Goal: Task Accomplishment & Management: Manage account settings

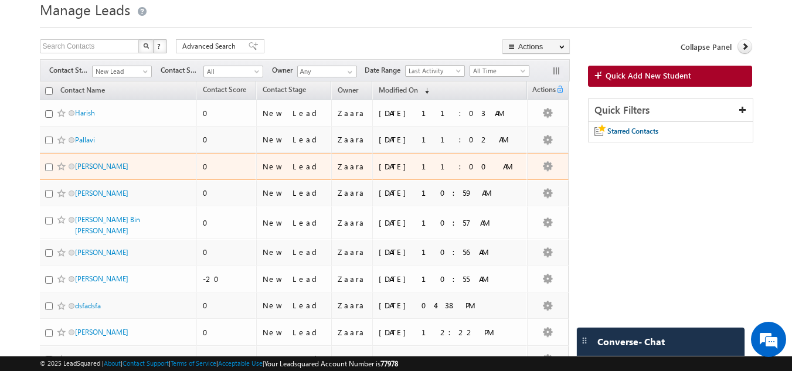
scroll to position [59, 0]
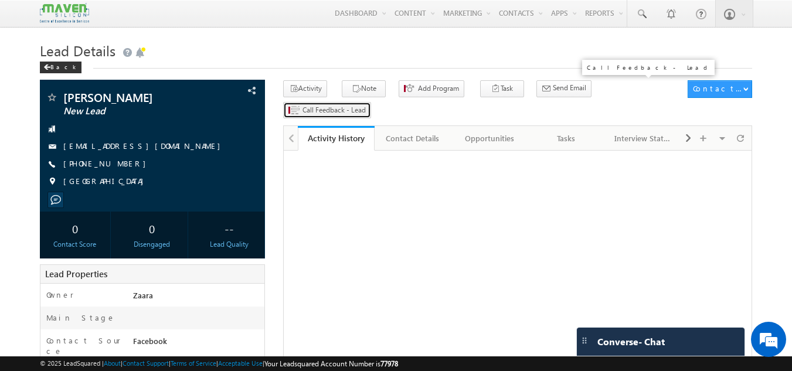
click at [366, 105] on span "Call Feedback - Lead" at bounding box center [334, 110] width 63 height 11
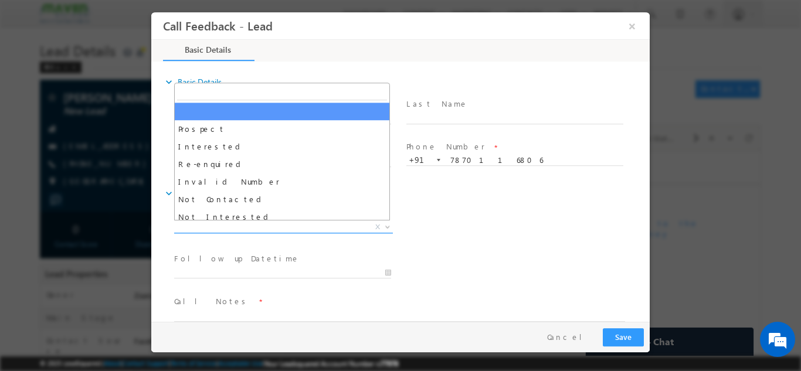
click at [199, 225] on span "X" at bounding box center [283, 227] width 219 height 12
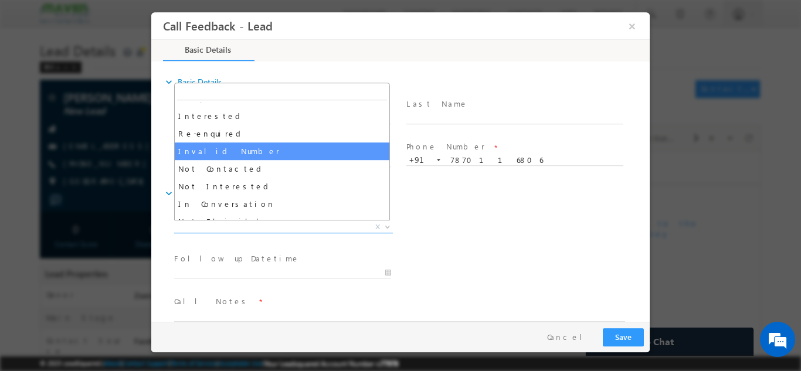
scroll to position [59, 0]
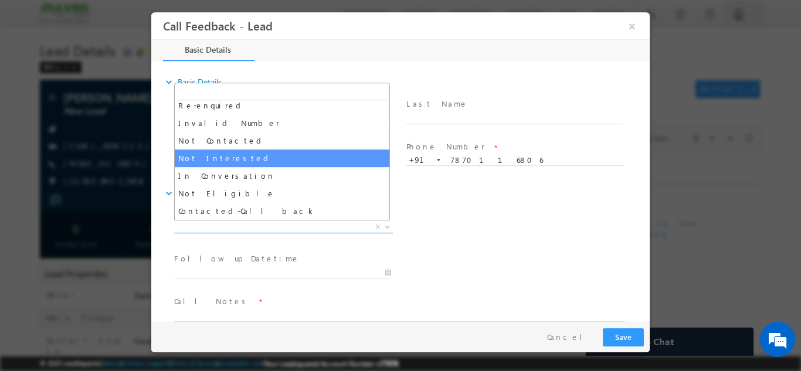
select select "Not Interested"
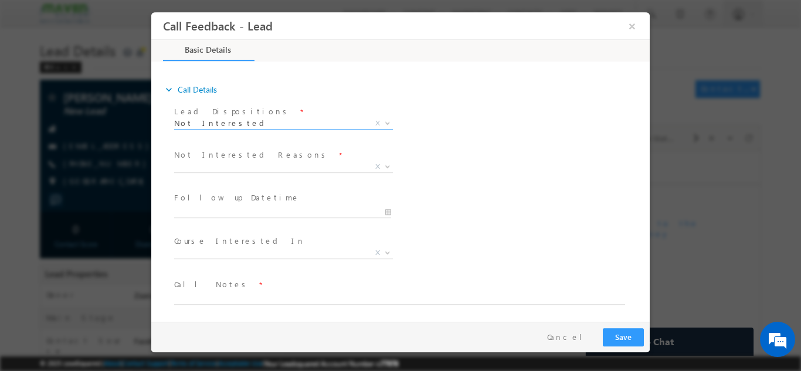
scroll to position [106, 0]
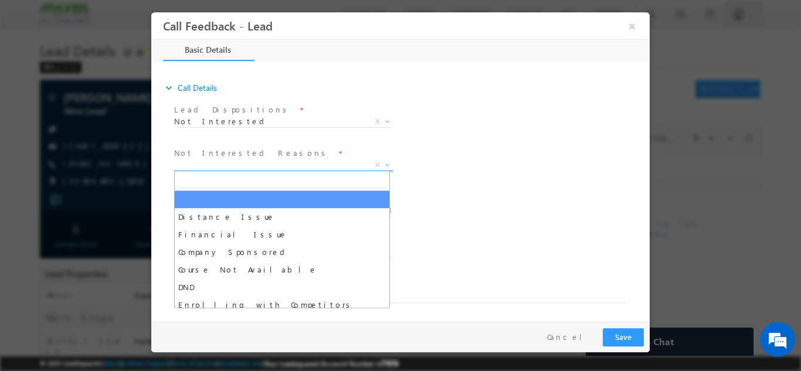
click at [214, 164] on span "X" at bounding box center [283, 165] width 219 height 12
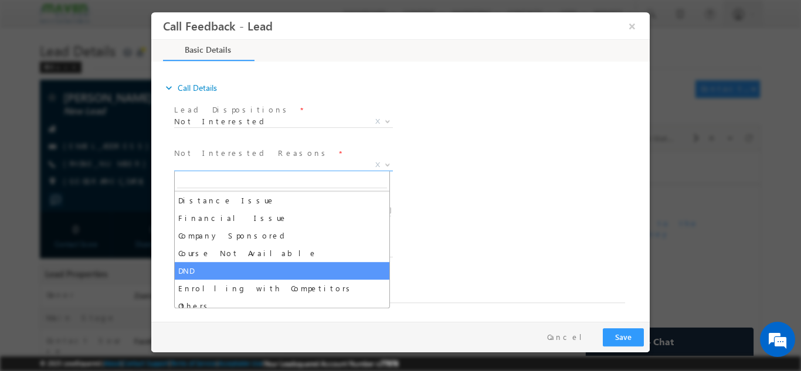
scroll to position [23, 0]
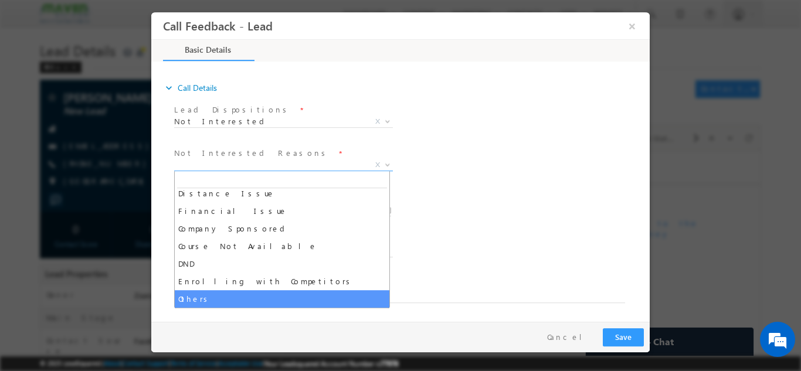
select select "Others"
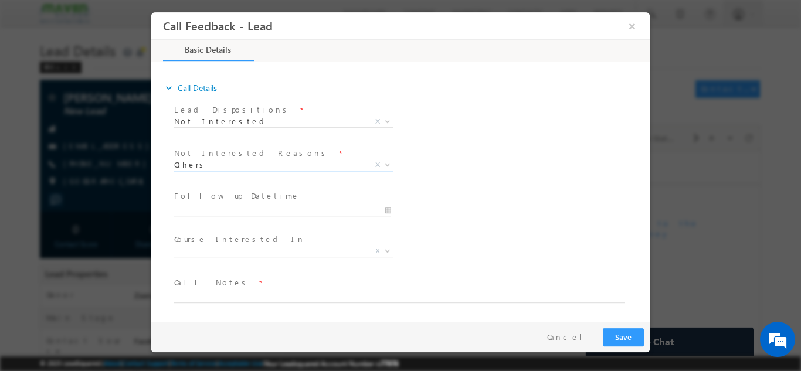
type input "11/08/2025 2:18 PM"
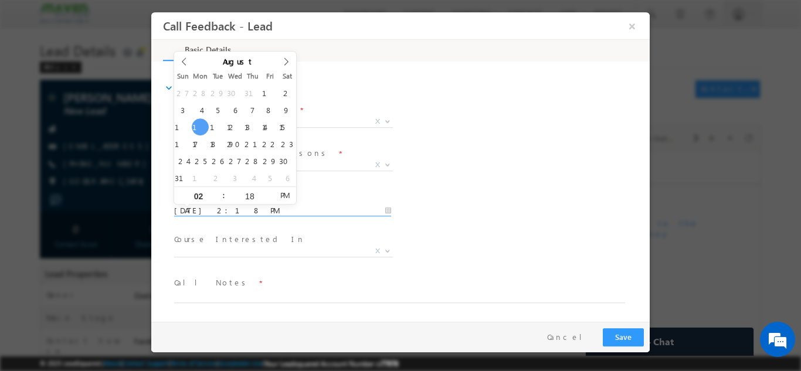
click at [220, 209] on input "11/08/2025 2:18 PM" at bounding box center [282, 211] width 217 height 12
click at [599, 195] on div "Follow up Datetime * 11/08/2025 2:18 PM Program Type * Long Term Short Term X" at bounding box center [411, 209] width 478 height 43
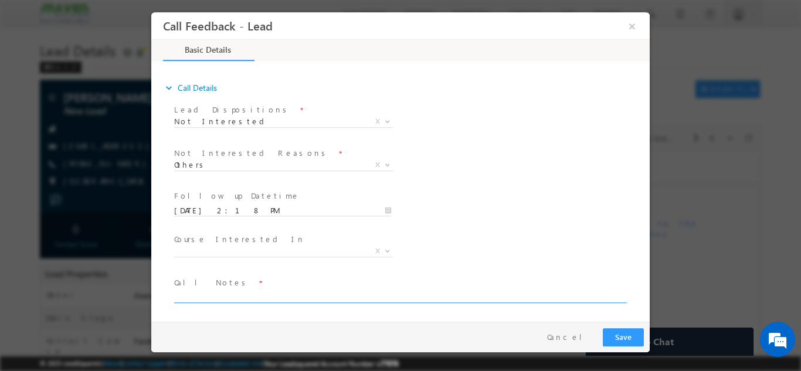
click at [228, 300] on textarea at bounding box center [399, 295] width 451 height 13
paste textarea "7870116806"
paste textarea "Added to LSQ / Received the call and said its wrong number"
type textarea "Added to LSQ / Received the call and said its wrong number"
click at [626, 331] on button "Save" at bounding box center [623, 337] width 41 height 18
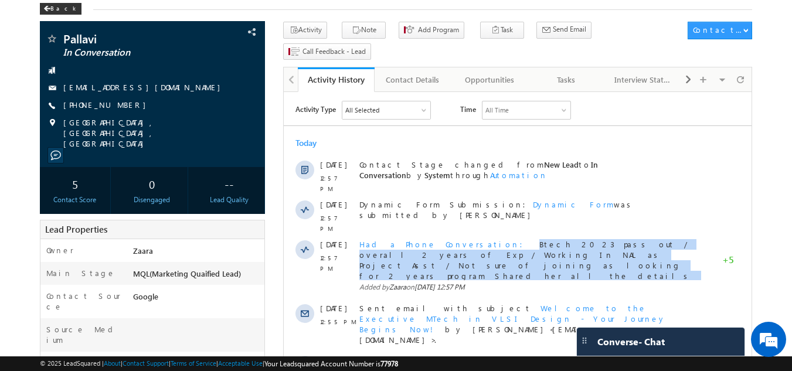
scroll to position [59, 0]
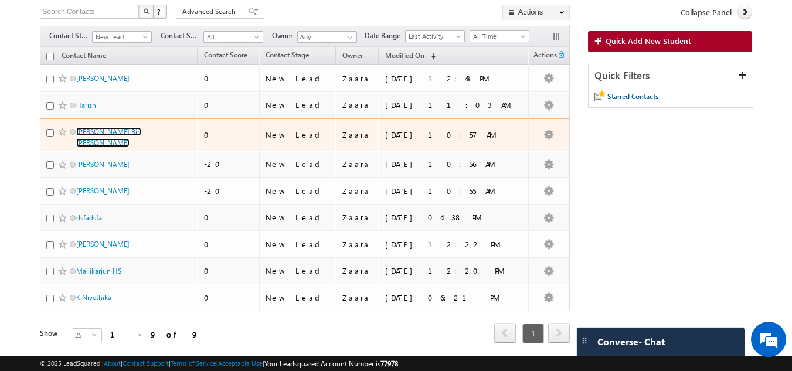
scroll to position [75, 0]
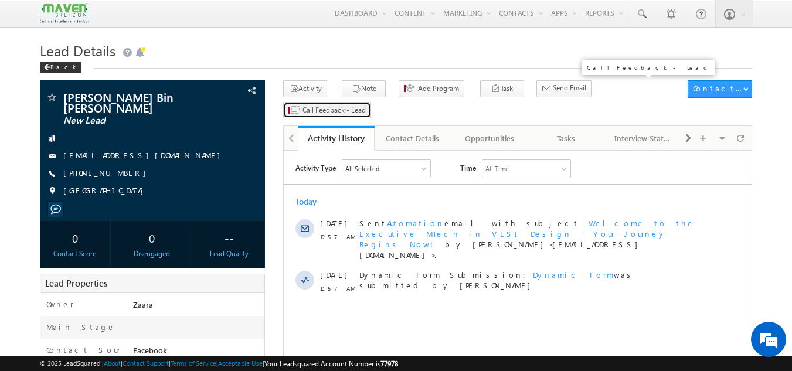
click at [366, 105] on span "Call Feedback - Lead" at bounding box center [334, 110] width 63 height 11
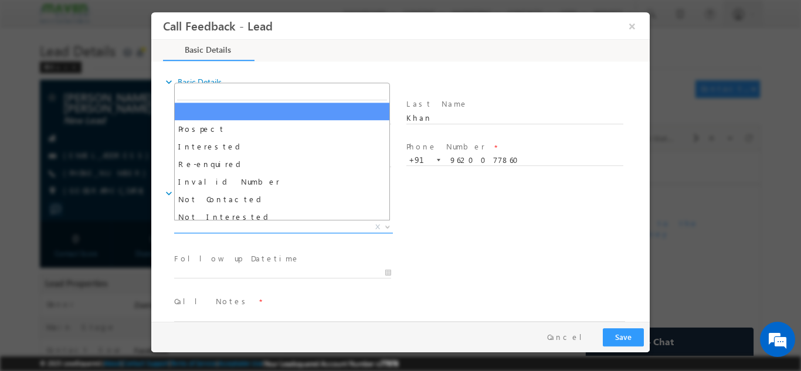
click at [199, 226] on span "X" at bounding box center [283, 227] width 219 height 12
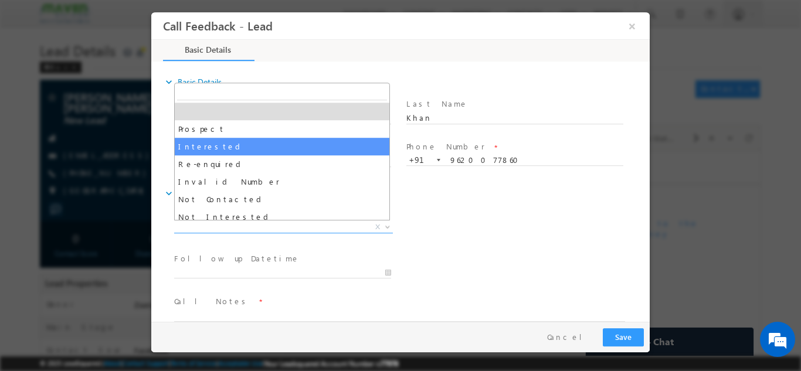
scroll to position [59, 0]
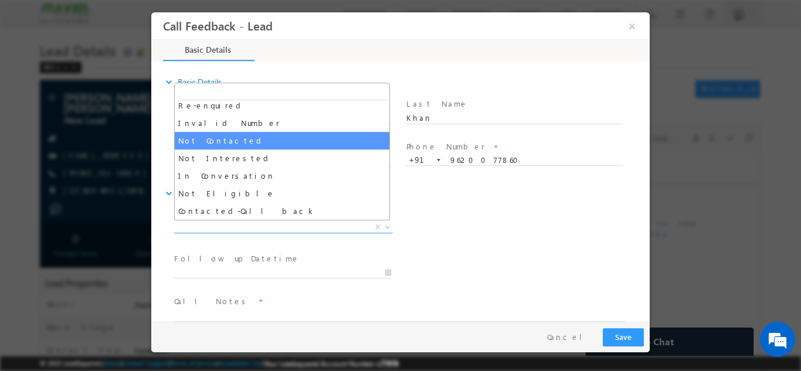
select select "Not Contacted"
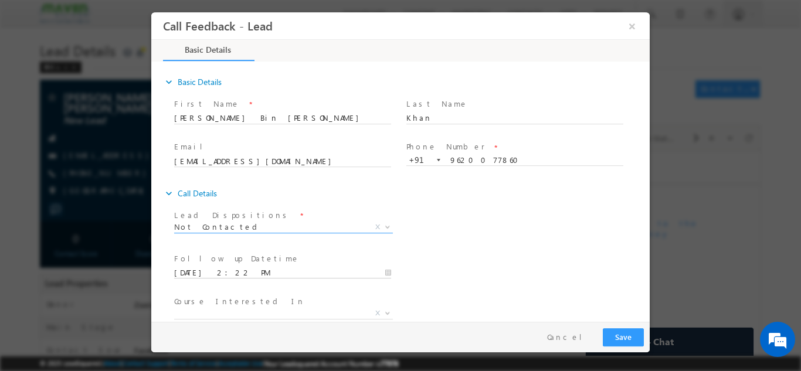
click at [252, 276] on input "11/08/2025 2:22 PM" at bounding box center [282, 273] width 217 height 12
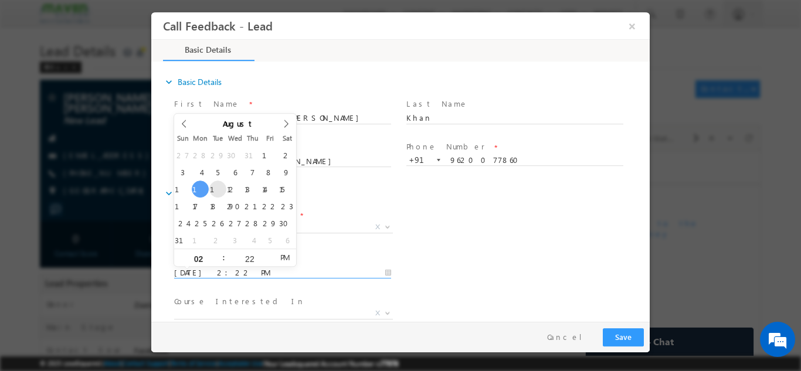
type input "12/08/2025 2:22 PM"
click at [519, 266] on div "Follow up Datetime * 12/08/2025 2:22 PM Program Type * Long Term Short Term X" at bounding box center [411, 271] width 478 height 43
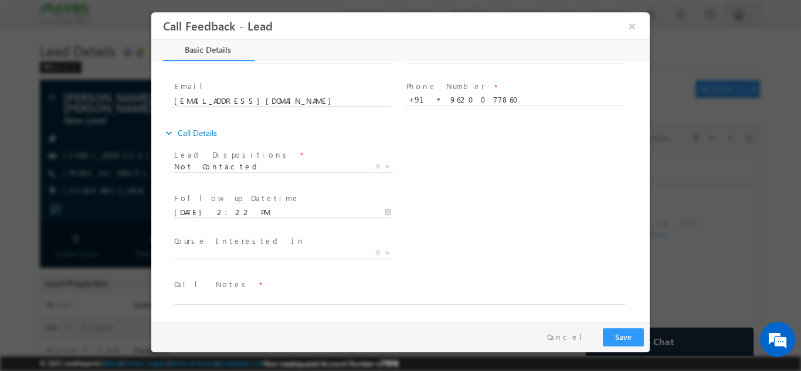
scroll to position [62, 0]
click at [225, 288] on span "Call Notes *" at bounding box center [393, 282] width 438 height 13
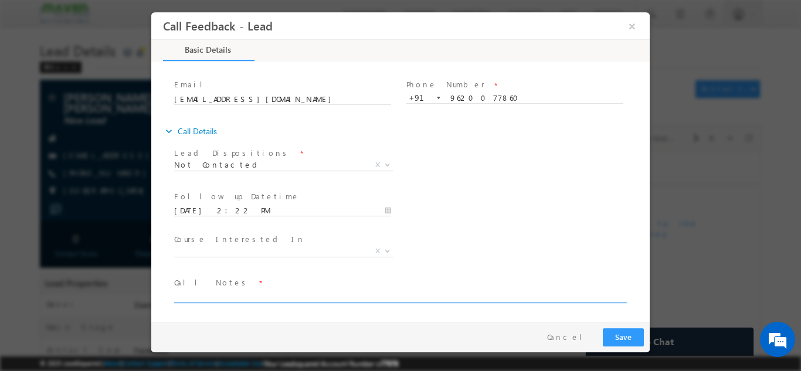
click at [227, 294] on textarea at bounding box center [399, 295] width 451 height 13
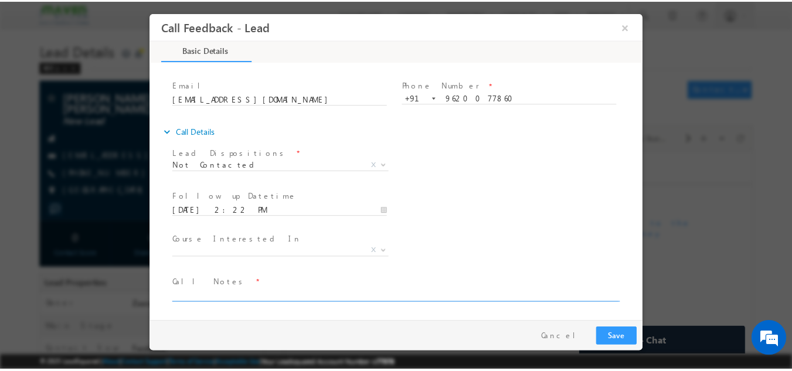
scroll to position [0, 0]
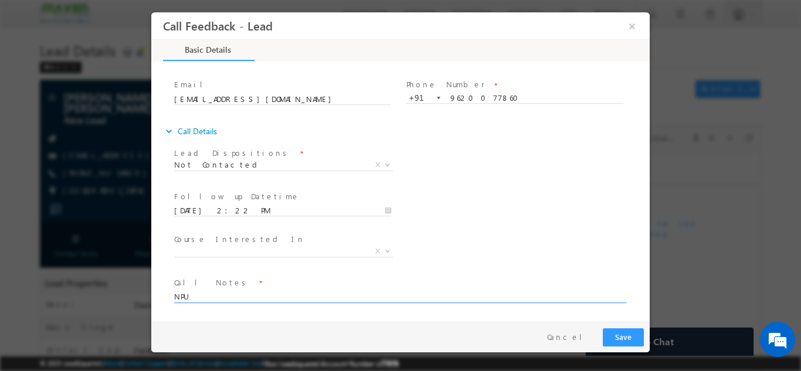
type textarea "NPU"
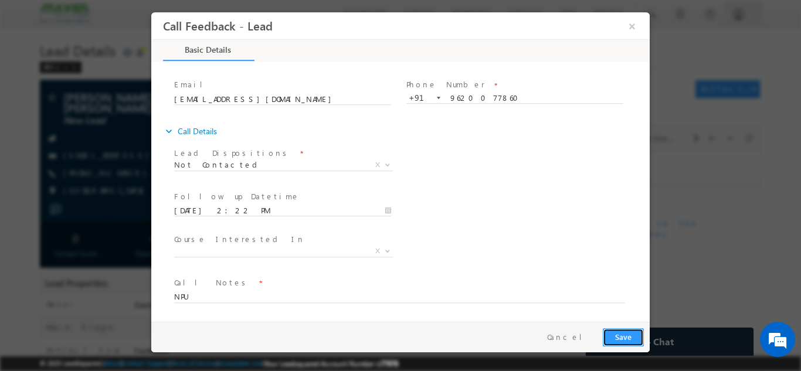
click at [621, 338] on button "Save" at bounding box center [623, 337] width 41 height 18
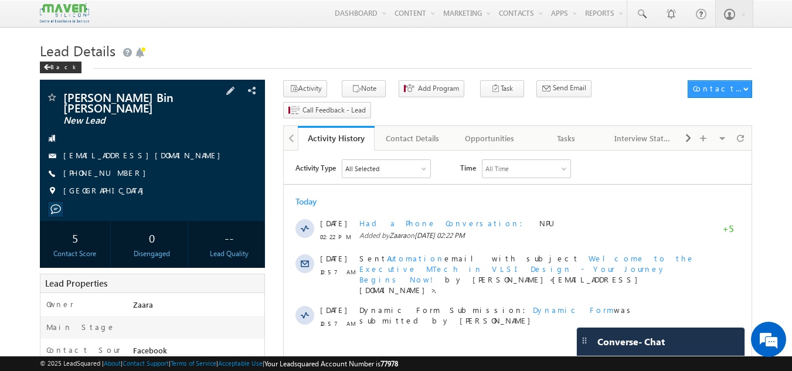
click at [122, 158] on link "zuirgham@gmail.com" at bounding box center [144, 155] width 163 height 10
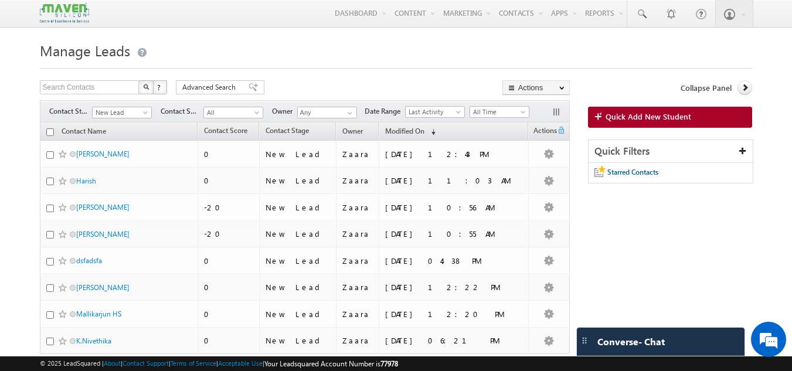
drag, startPoint x: 76, startPoint y: 214, endPoint x: 33, endPoint y: 161, distance: 68.1
click at [33, 161] on body "Menu [GEOGRAPHIC_DATA] lsq2@ maven -sili con.c om" at bounding box center [396, 209] width 792 height 419
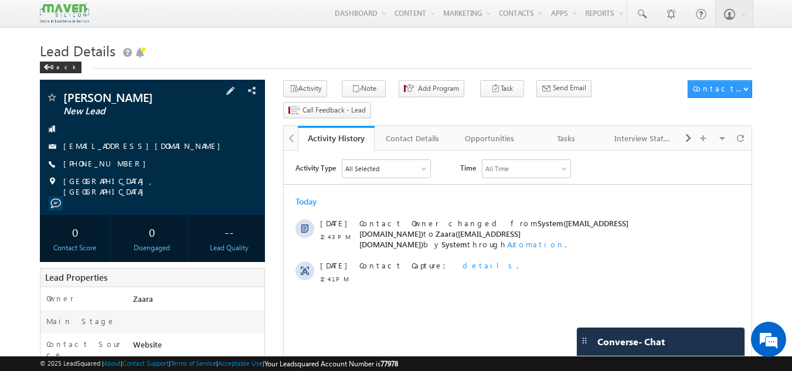
click at [79, 151] on link "[EMAIL_ADDRESS][DOMAIN_NAME]" at bounding box center [144, 146] width 163 height 10
click at [341, 189] on div "Activity Type All Selected Select All Sales Activities 1 Sales Activity Opportu…" at bounding box center [518, 225] width 468 height 131
click at [243, 50] on h1 "Lead Details" at bounding box center [396, 49] width 713 height 23
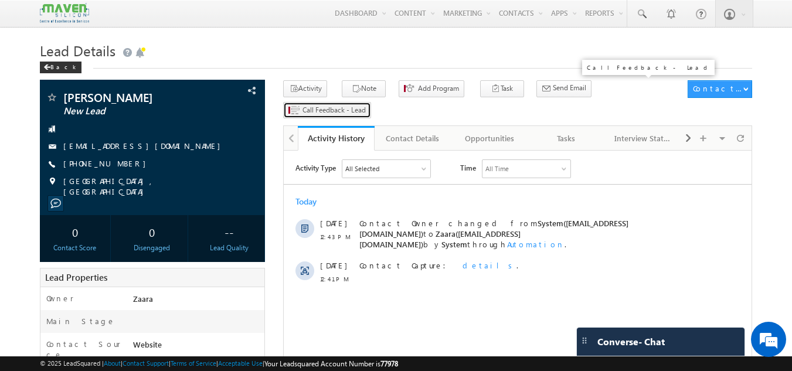
click at [366, 105] on span "Call Feedback - Lead" at bounding box center [334, 110] width 63 height 11
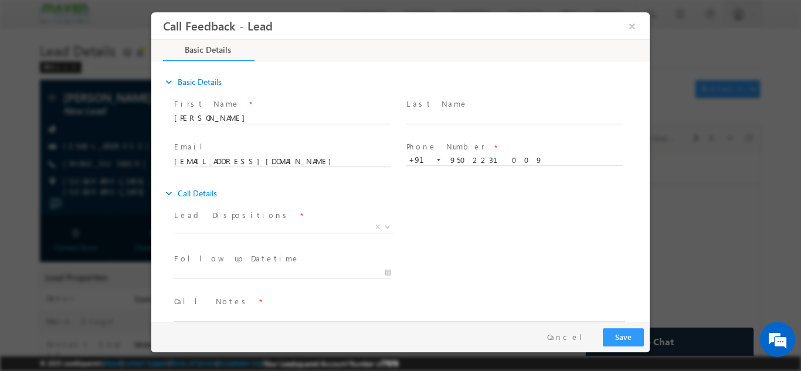
scroll to position [19, 0]
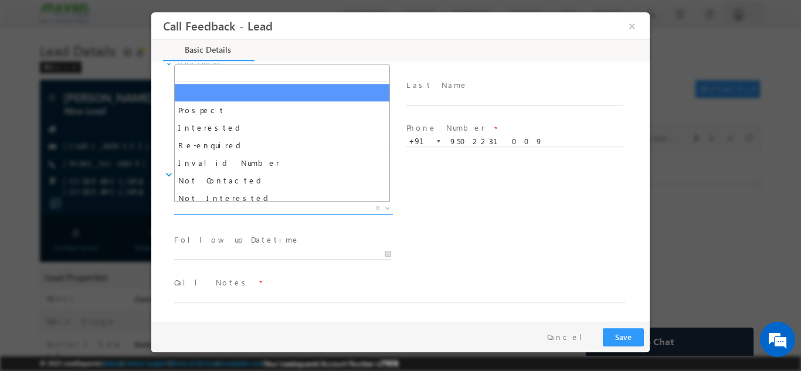
click at [223, 209] on span "X" at bounding box center [283, 208] width 219 height 12
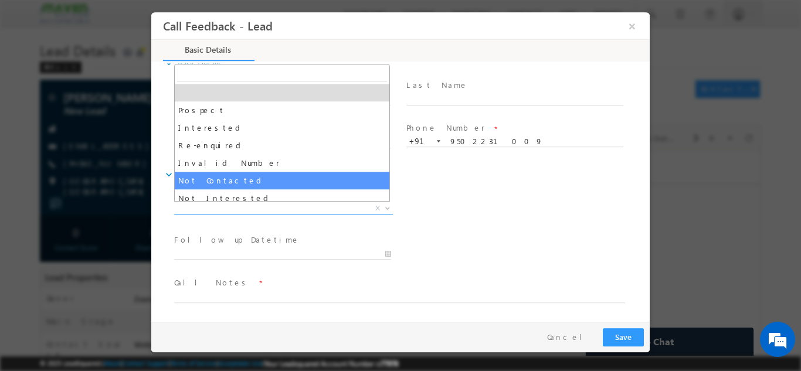
select select "Not Contacted"
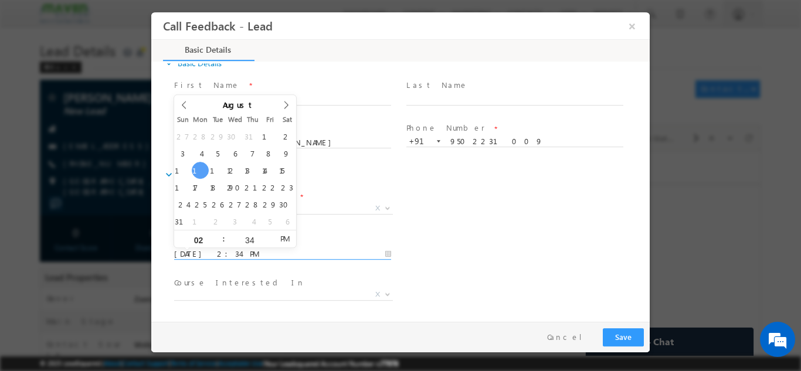
click at [218, 248] on input "11/08/2025 2:34 PM" at bounding box center [282, 254] width 217 height 12
type input "13/08/2025 2:34 PM"
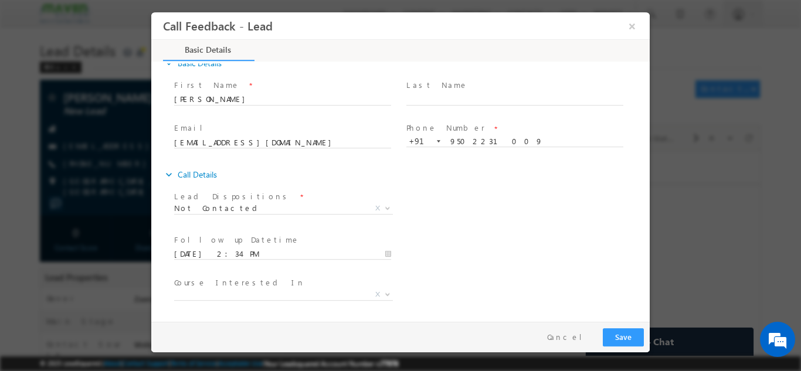
click at [425, 224] on div "Lead Dispositions * Prospect Interested Re-enquired Invalid Number Not Contacte…" at bounding box center [411, 209] width 478 height 43
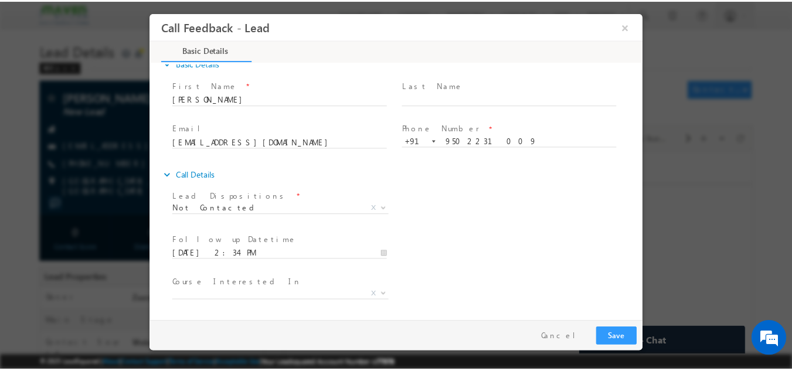
scroll to position [62, 0]
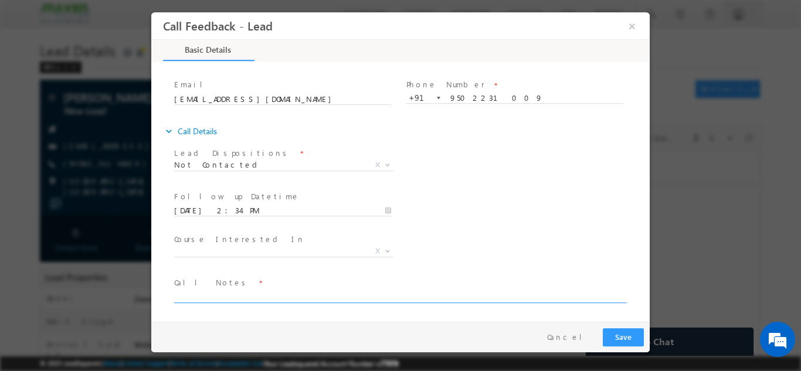
click at [226, 300] on textarea at bounding box center [399, 295] width 451 height 13
type textarea "NPU"
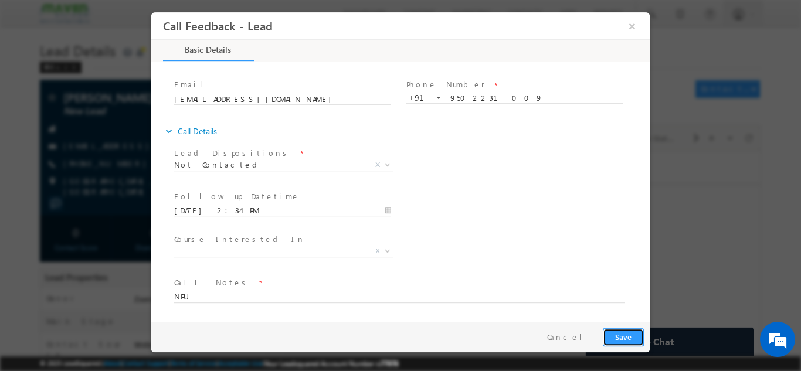
click at [620, 340] on button "Save" at bounding box center [623, 337] width 41 height 18
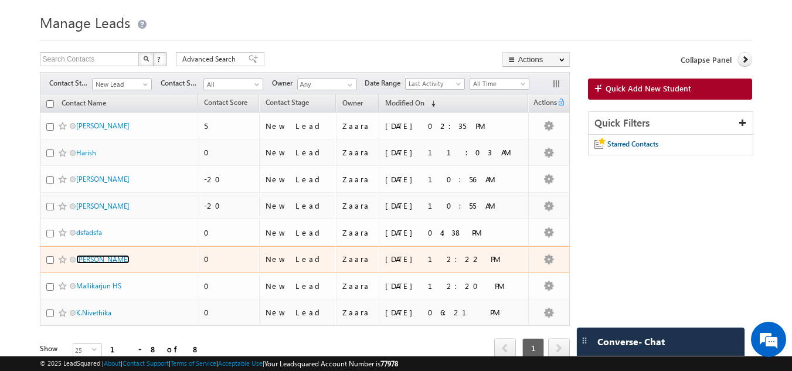
scroll to position [9, 0]
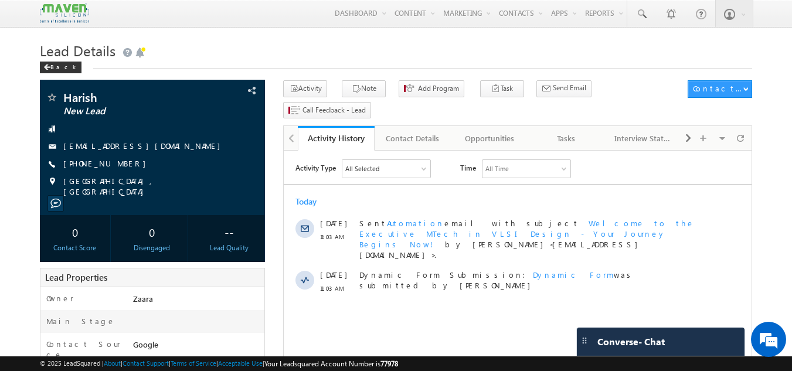
click at [482, 59] on h1 "Lead Details" at bounding box center [396, 49] width 713 height 23
click at [345, 211] on div "[DATE] [DATE] 11:03 AM Sent Automation email with subject Welcome to the Execut…" at bounding box center [518, 245] width 468 height 109
click at [287, 203] on div "Today" at bounding box center [518, 202] width 468 height 11
click at [567, 131] on div "Tasks" at bounding box center [566, 138] width 57 height 14
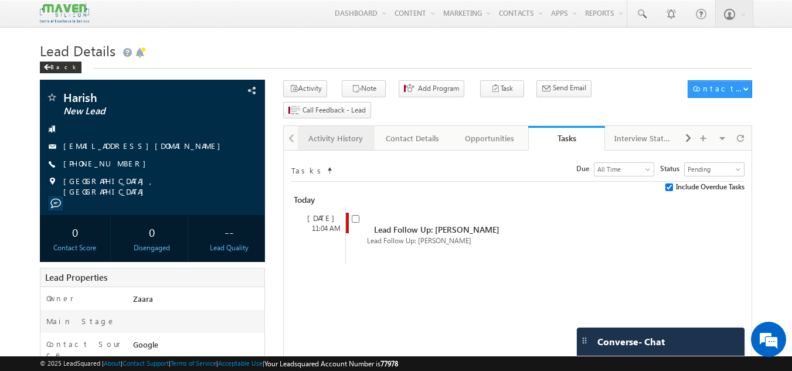
click at [352, 131] on div "Activity History" at bounding box center [335, 138] width 57 height 14
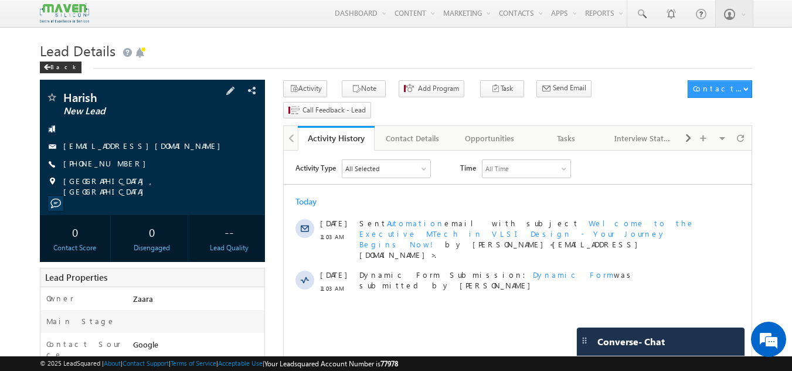
click at [127, 149] on link "[EMAIL_ADDRESS][DOMAIN_NAME]" at bounding box center [144, 146] width 163 height 10
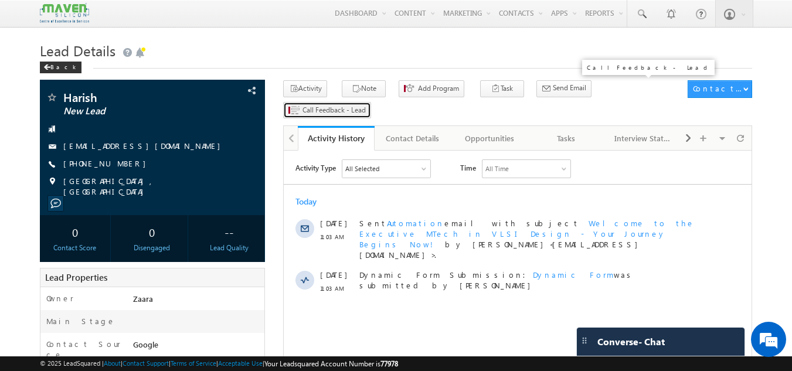
click at [366, 105] on span "Call Feedback - Lead" at bounding box center [334, 110] width 63 height 11
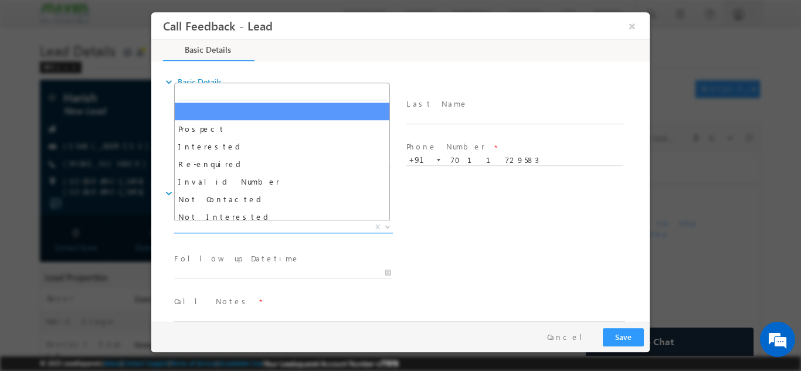
click at [219, 228] on span "X" at bounding box center [283, 227] width 219 height 12
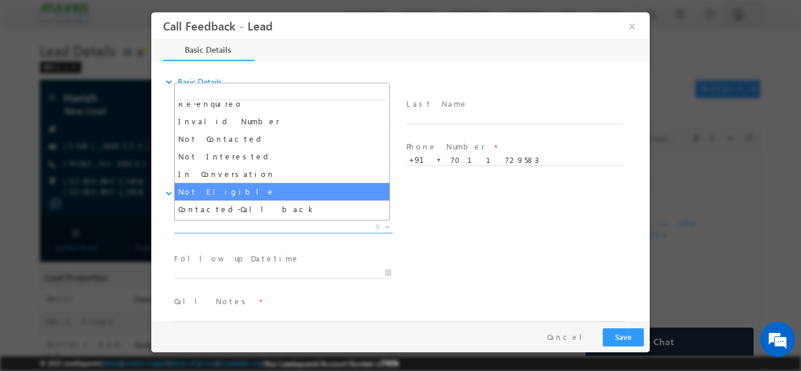
scroll to position [61, 0]
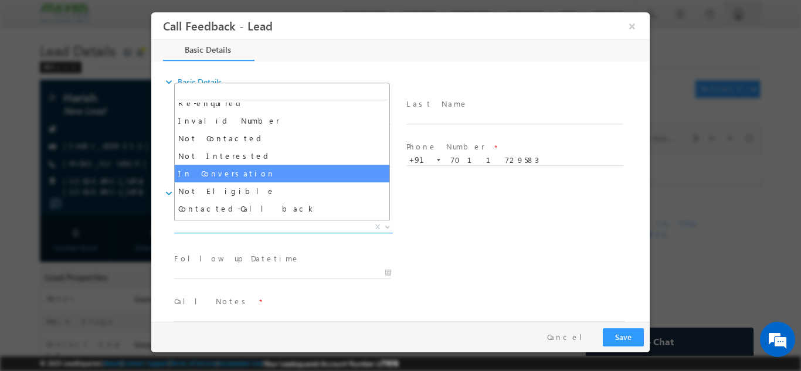
select select "In Conversation"
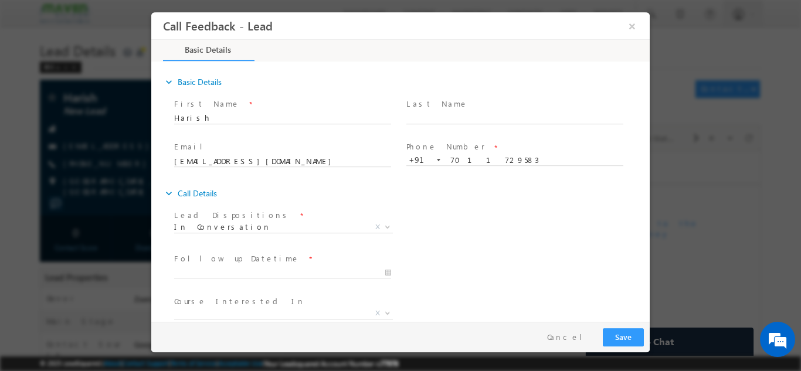
click at [247, 174] on span at bounding box center [282, 172] width 216 height 13
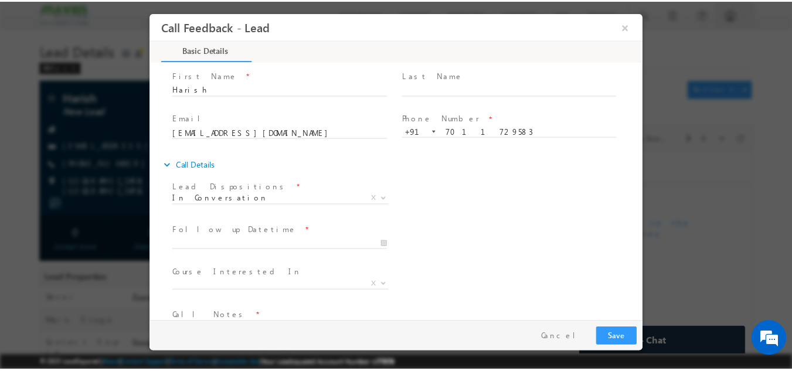
scroll to position [62, 0]
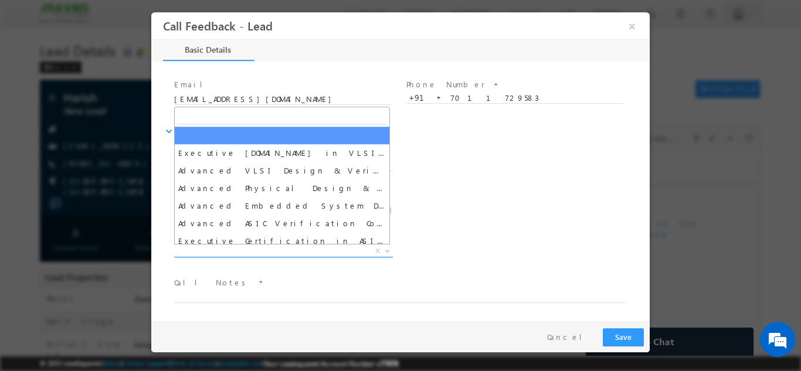
click at [237, 255] on span "X" at bounding box center [283, 251] width 219 height 12
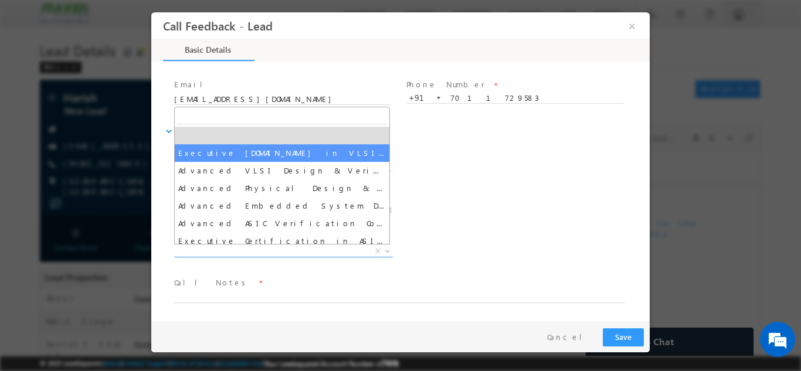
select select "Executive [DOMAIN_NAME] in VLSI Design"
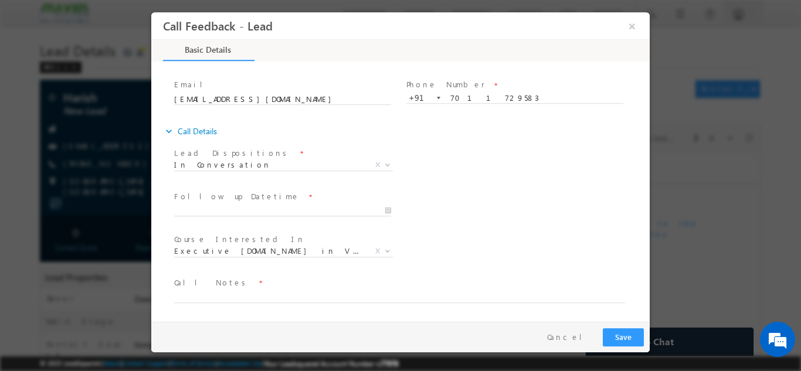
click at [609, 22] on span "×" at bounding box center [620, 26] width 43 height 22
click at [633, 30] on button "×" at bounding box center [632, 26] width 20 height 22
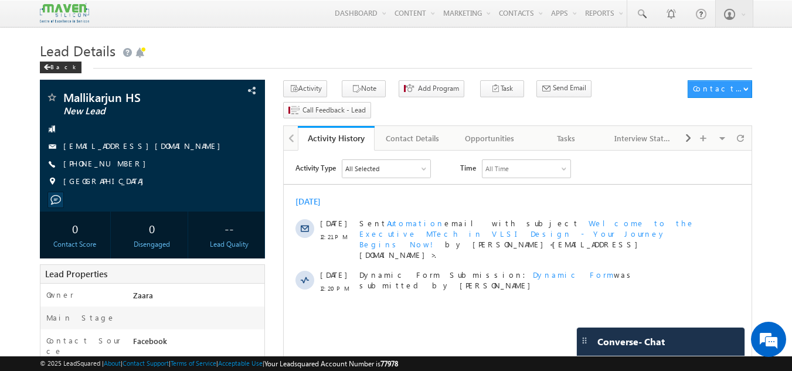
click at [451, 206] on div "Aug 2025" at bounding box center [518, 202] width 468 height 11
click at [112, 166] on span "+91-9036748569" at bounding box center [107, 164] width 89 height 12
click at [155, 148] on div "mallikarjunhs05@gmail.com" at bounding box center [153, 147] width 214 height 12
copy div "mallikarjunhs05@gmail.com"
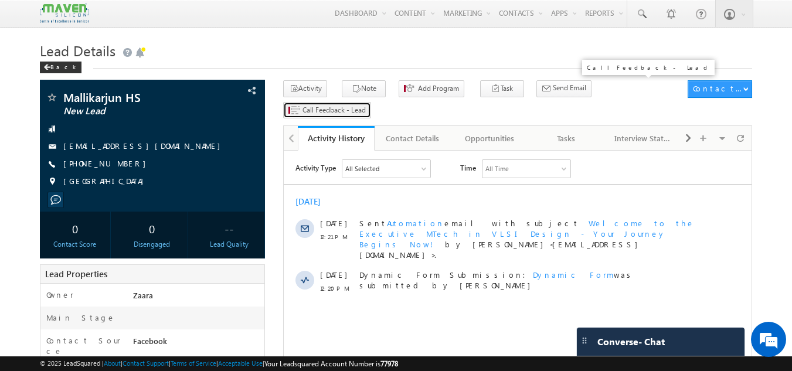
click at [366, 105] on span "Call Feedback - Lead" at bounding box center [334, 110] width 63 height 11
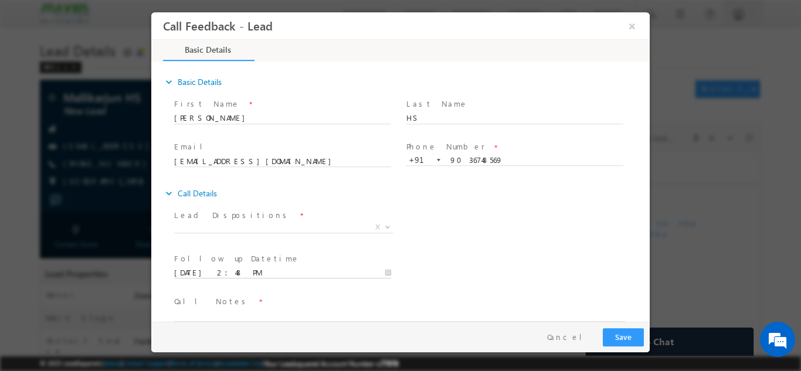
click at [219, 274] on input "11/08/2025 2:48 PM" at bounding box center [282, 273] width 217 height 12
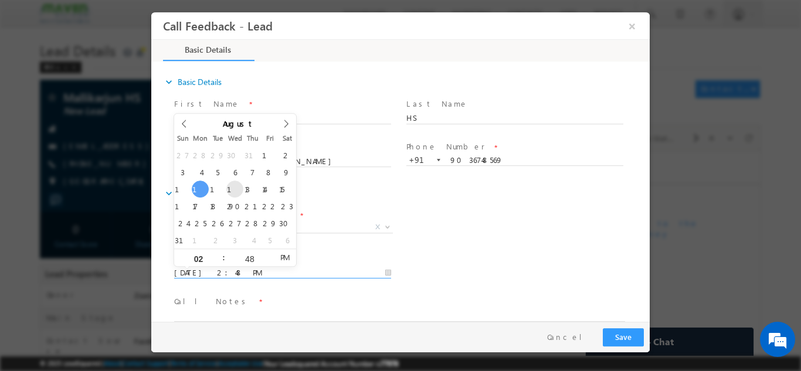
type input "13/08/2025 2:48 PM"
click at [430, 252] on div "Follow up Datetime * 13/08/2025 2:48 PM Program Type * Long Term Short Term X" at bounding box center [411, 271] width 478 height 43
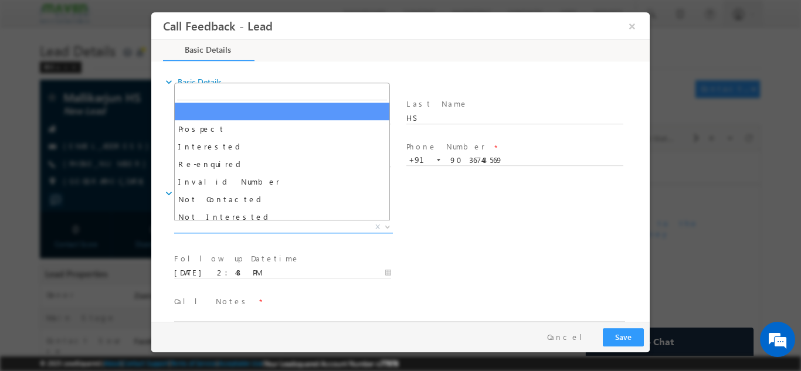
click at [184, 225] on span "X" at bounding box center [283, 227] width 219 height 12
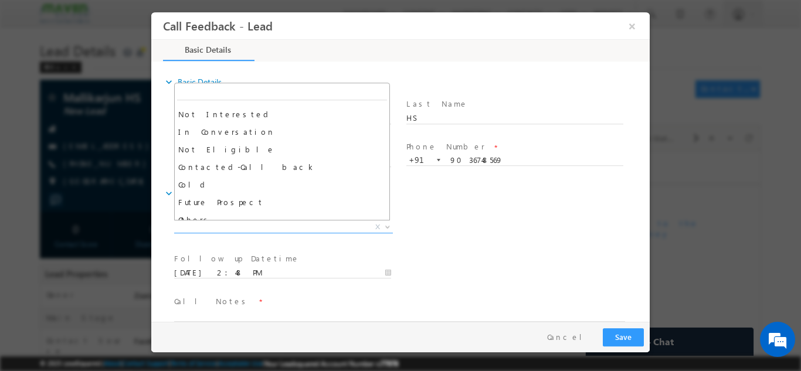
scroll to position [111, 0]
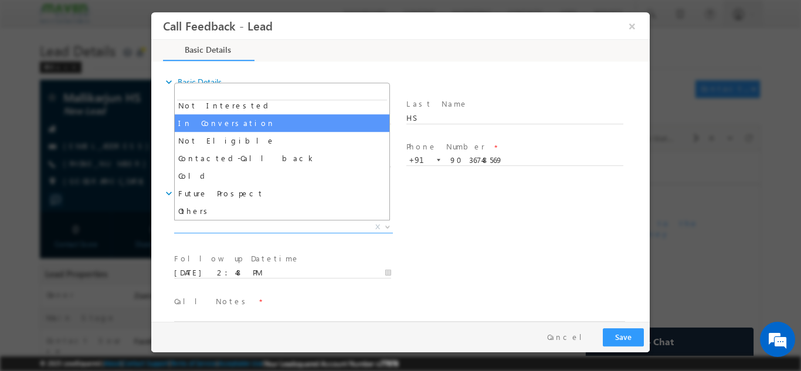
select select "In Conversation"
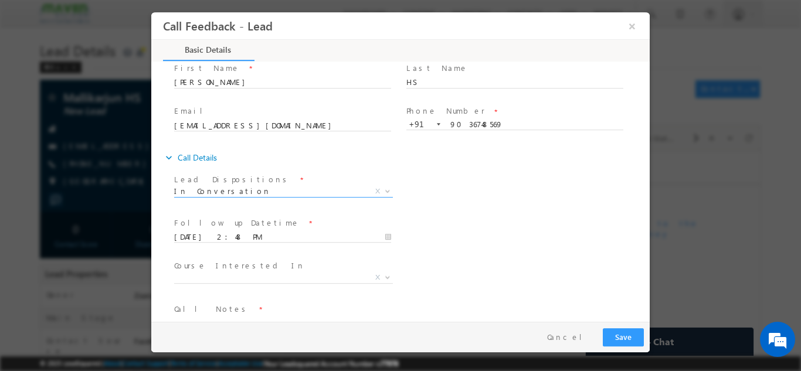
scroll to position [62, 0]
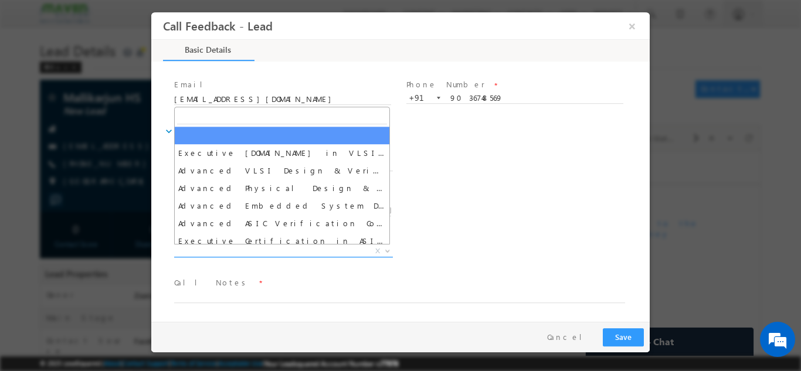
click at [231, 253] on span "X" at bounding box center [283, 251] width 219 height 12
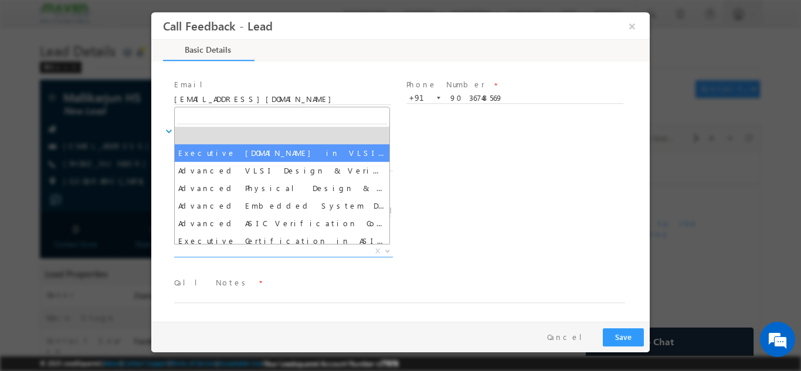
select select "Executive [DOMAIN_NAME] in VLSI Design"
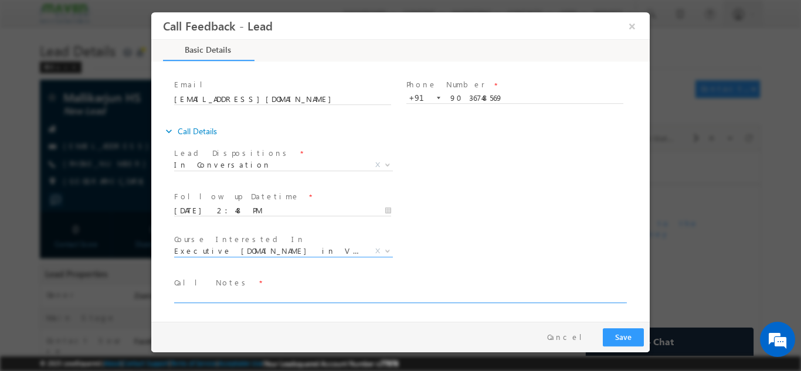
click at [208, 296] on textarea at bounding box center [399, 295] width 451 height 13
paste textarea "Over all 6+ / 2016 pass out / Working in E-Commerce / He just need the details …"
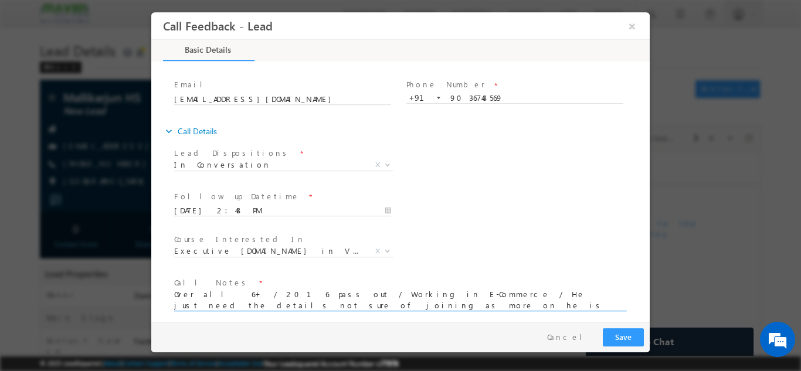
scroll to position [70, 0]
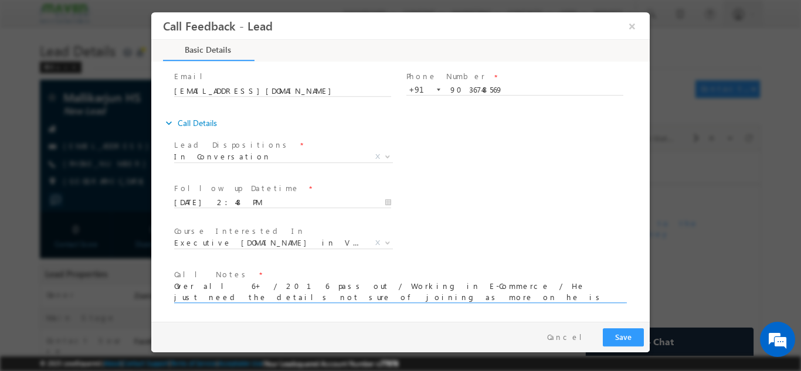
type textarea "Over all 6+ / 2016 pass out / Working in E-Commerce / He just need the details …"
click at [623, 335] on button "Save" at bounding box center [623, 337] width 41 height 18
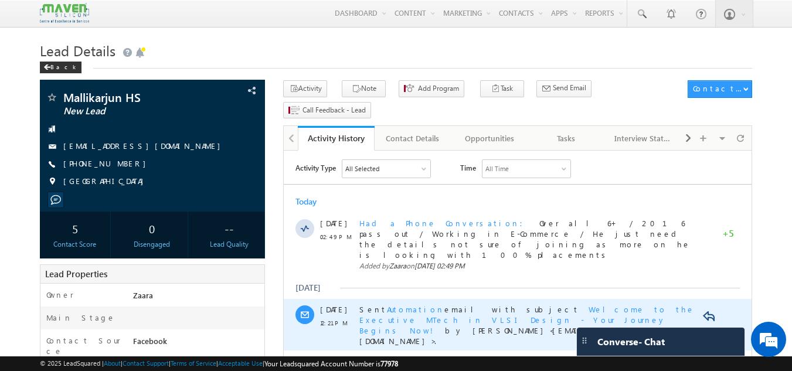
click at [631, 304] on span "Welcome to the Executive MTech in VLSI Design - Your Journey Begins Now!" at bounding box center [528, 319] width 336 height 31
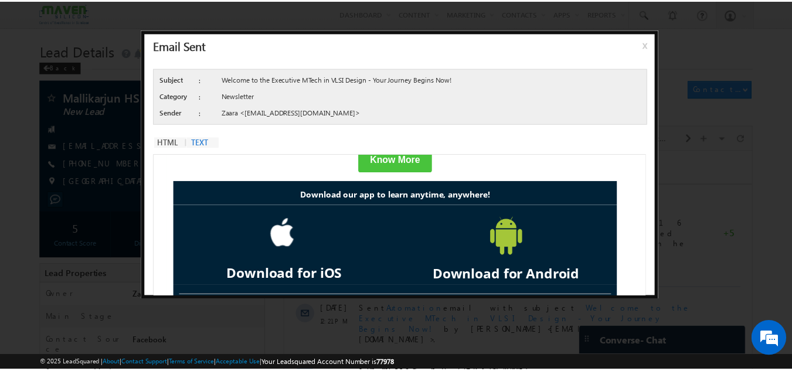
scroll to position [710, 0]
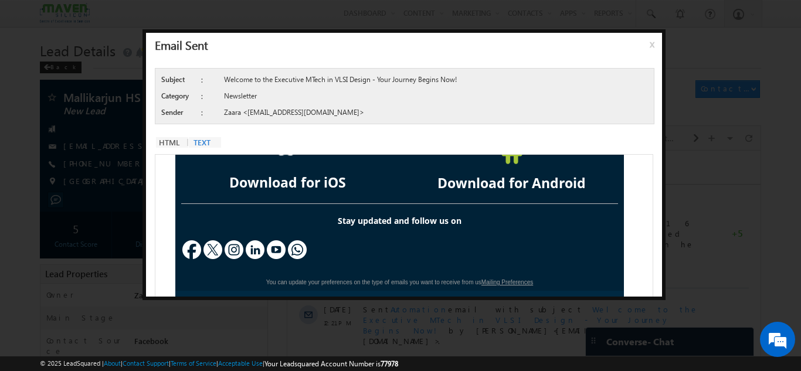
click at [651, 46] on span "x" at bounding box center [654, 48] width 9 height 21
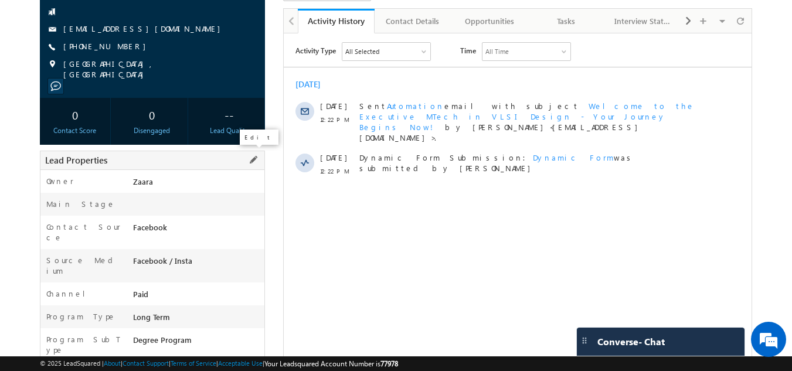
click at [253, 157] on span at bounding box center [253, 160] width 13 height 13
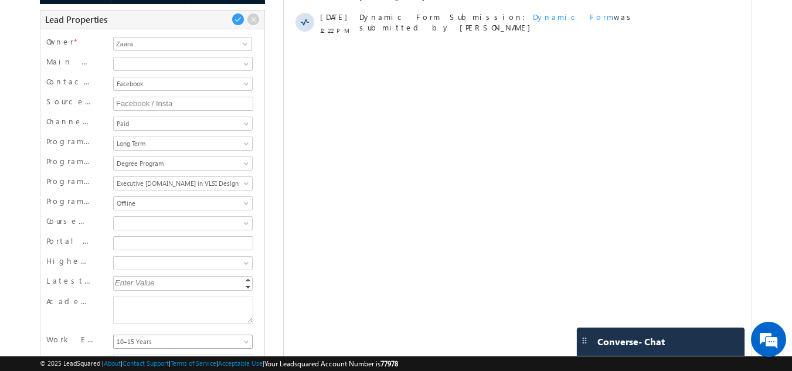
scroll to position [352, 0]
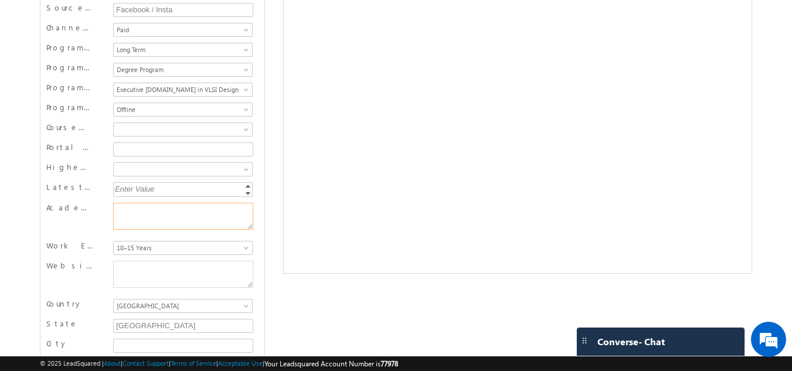
click at [151, 213] on textarea "Academic Remarks" at bounding box center [183, 216] width 140 height 27
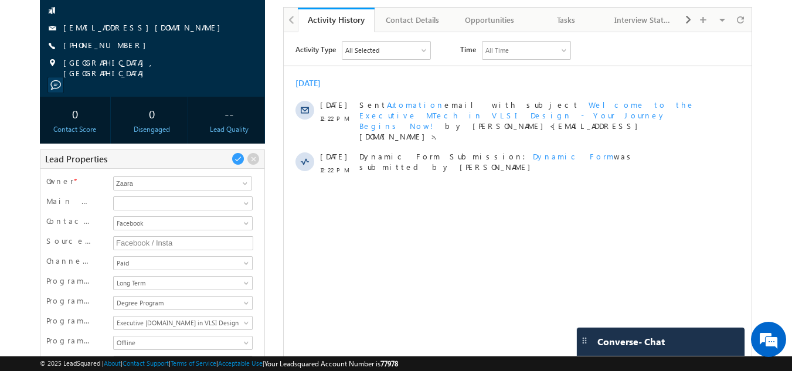
scroll to position [117, 0]
type textarea "2010 pass out / over all 13 years / Working in ARM as staff Engg in VLSI CAD"
click at [236, 158] on span at bounding box center [238, 160] width 13 height 13
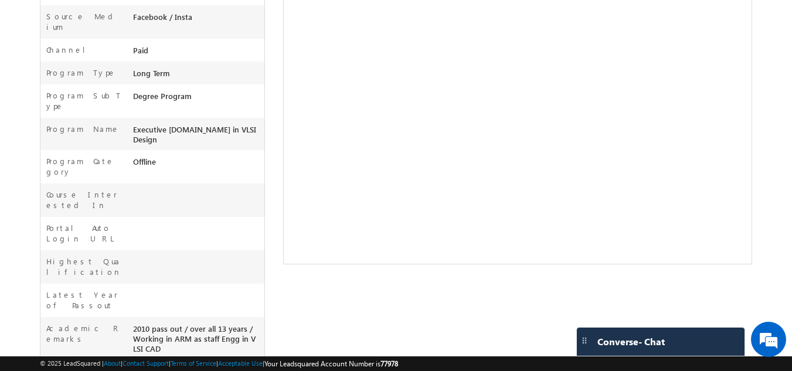
scroll to position [214, 0]
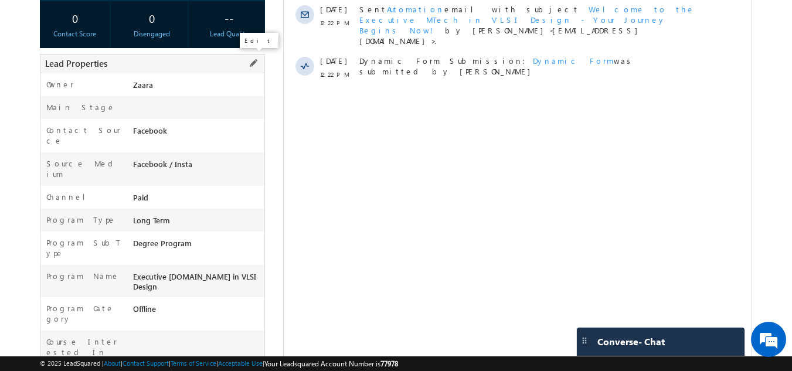
click at [255, 61] on span at bounding box center [253, 63] width 13 height 13
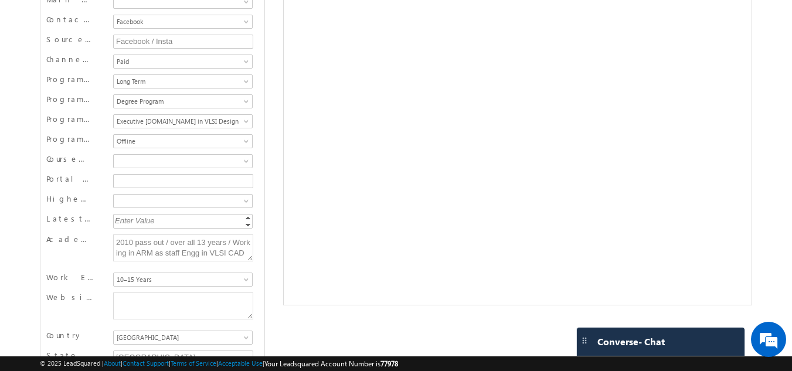
scroll to position [429, 0]
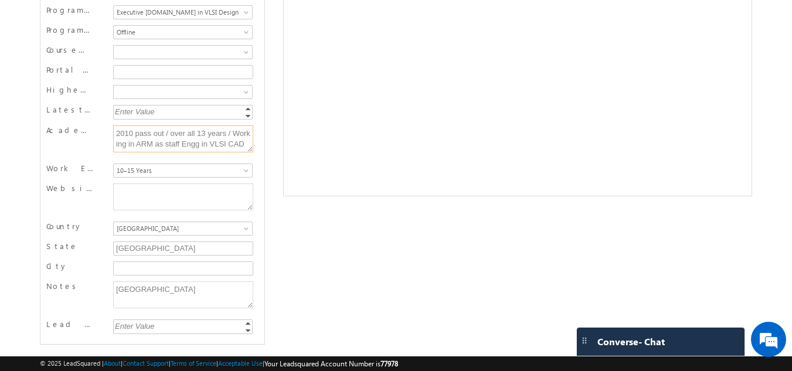
click at [173, 147] on textarea "2010 pass out / over all 13 years / Working in ARM as staff Engg in VLSI CAD" at bounding box center [183, 139] width 140 height 27
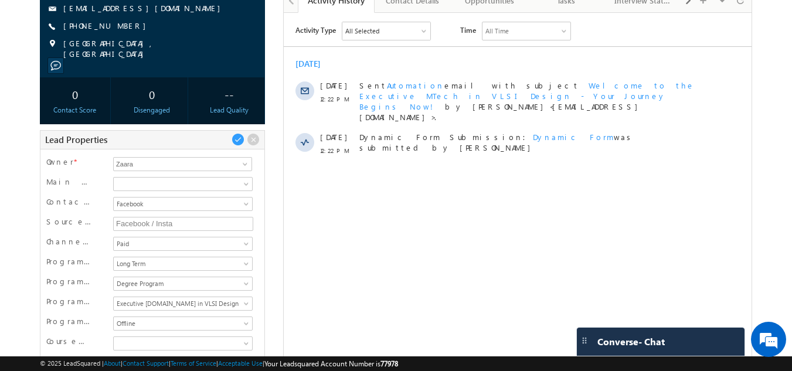
scroll to position [136, 0]
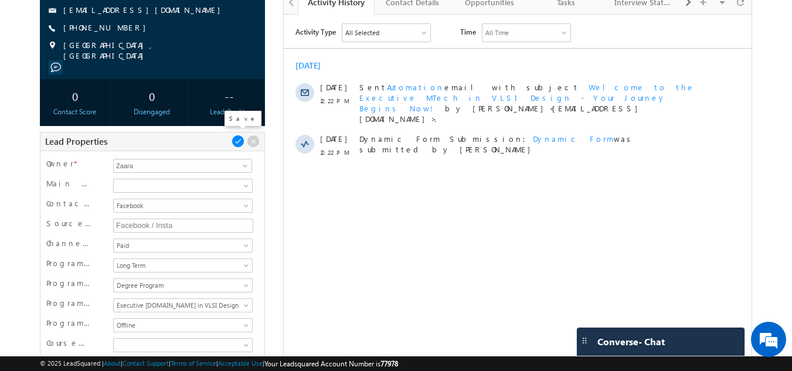
click at [236, 139] on span at bounding box center [238, 141] width 13 height 13
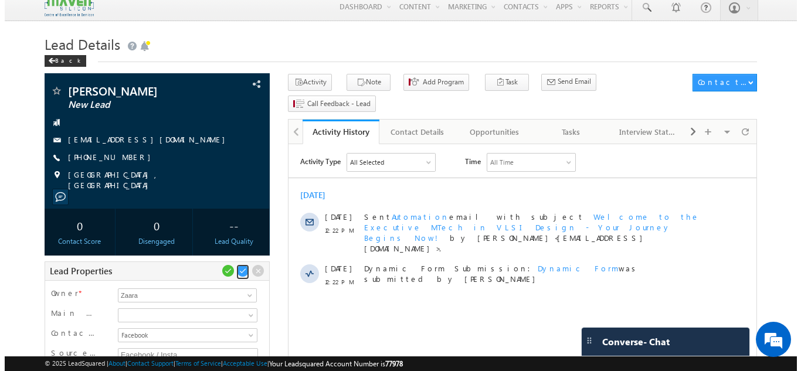
scroll to position [0, 0]
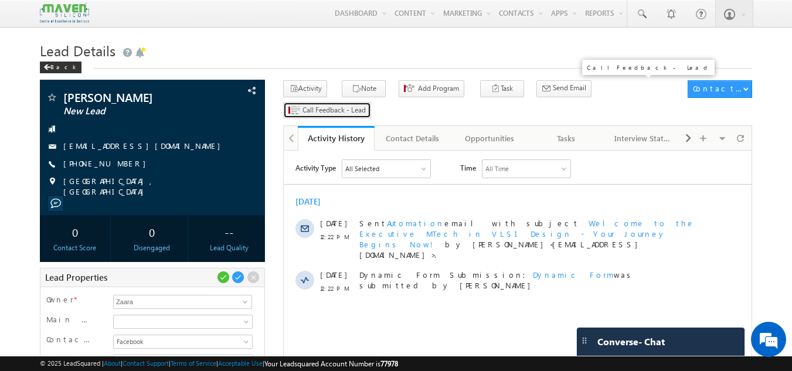
click at [366, 105] on span "Call Feedback - Lead" at bounding box center [334, 110] width 63 height 11
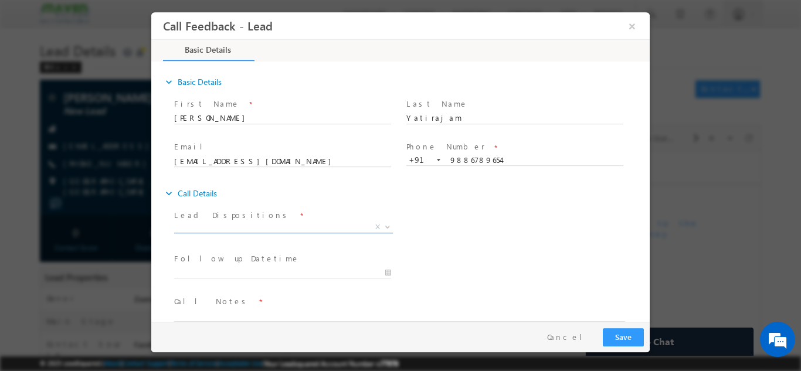
click at [223, 230] on span "X" at bounding box center [283, 227] width 219 height 12
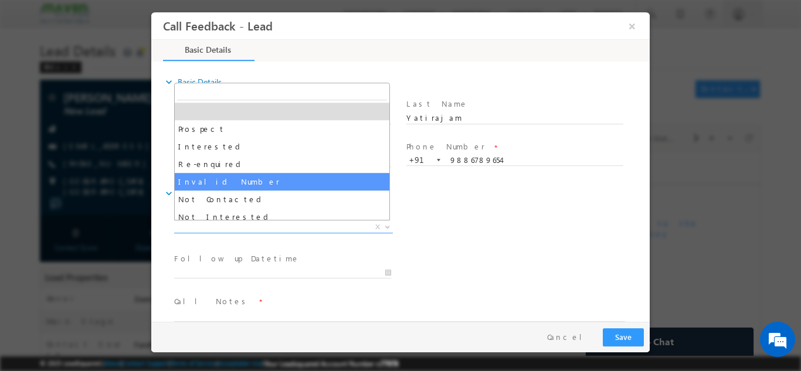
scroll to position [59, 0]
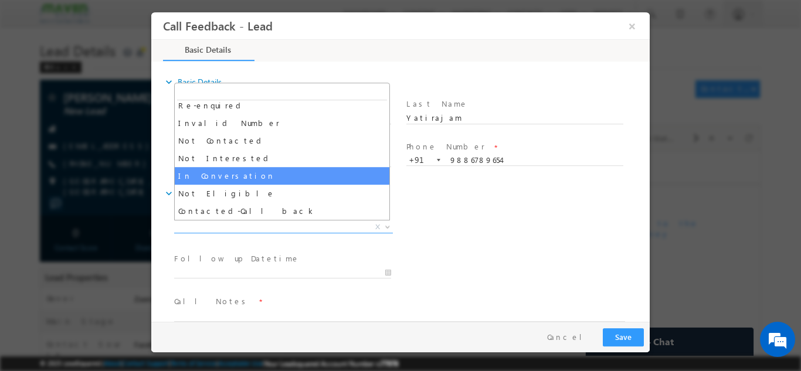
select select "In Conversation"
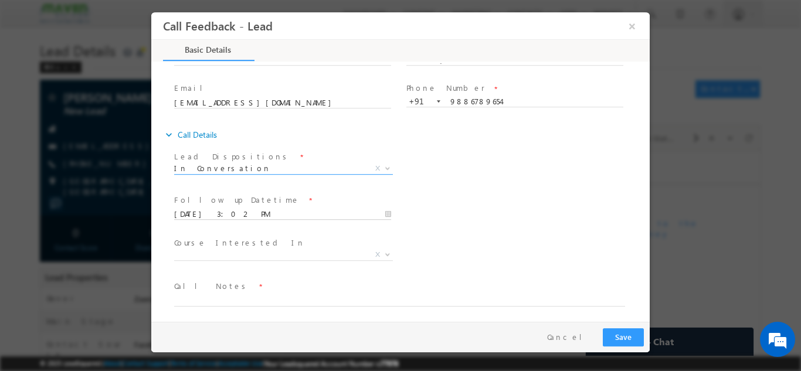
click at [229, 213] on input "11/08/2025 3:02 PM" at bounding box center [282, 214] width 217 height 12
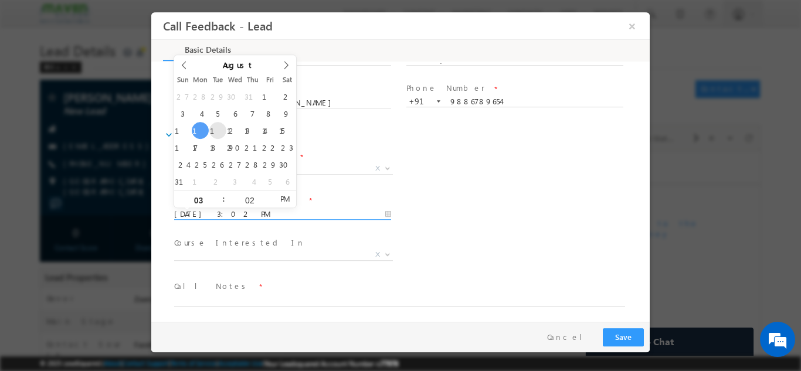
type input "12/08/2025 3:02 PM"
click at [540, 187] on div "Lead Dispositions * Prospect Interested Re-enquired Invalid Number Not Contacte…" at bounding box center [411, 169] width 478 height 43
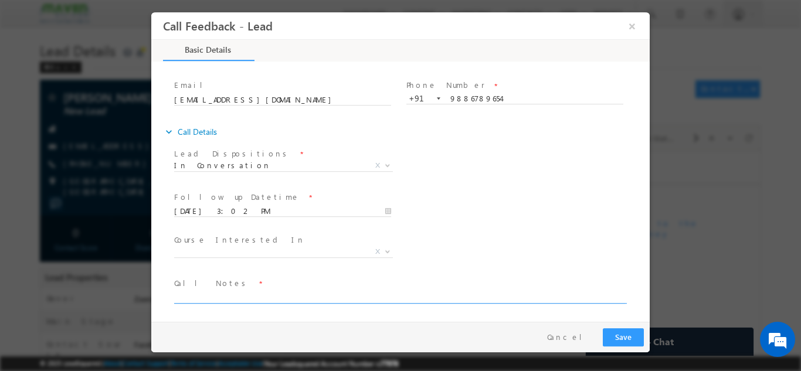
scroll to position [62, 0]
click at [223, 298] on textarea at bounding box center [399, 295] width 451 height 13
paste textarea "2010 pass out / over all 13 years / Working in ARM as staff Engg in VLSI CAD"
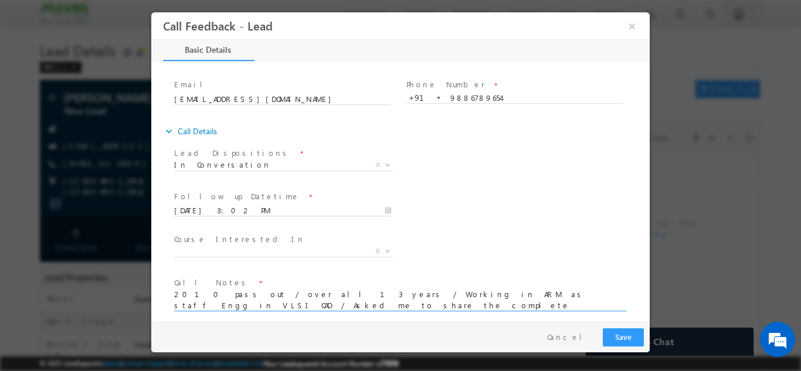
click at [216, 304] on textarea "2010 pass out / over all 13 years / Working in ARM as staff Engg in VLSI CAD / …" at bounding box center [399, 300] width 451 height 22
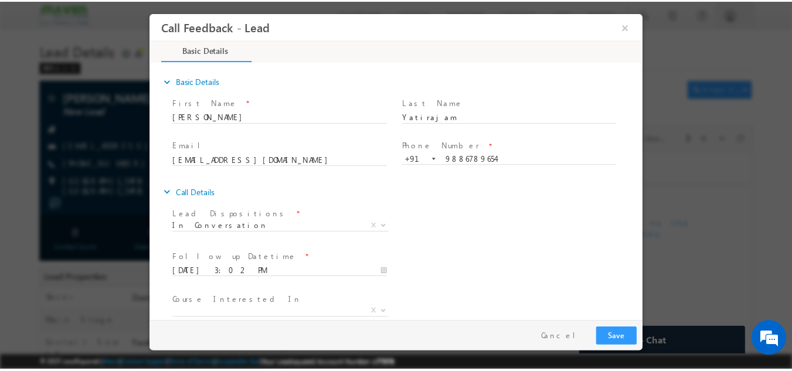
scroll to position [0, 0]
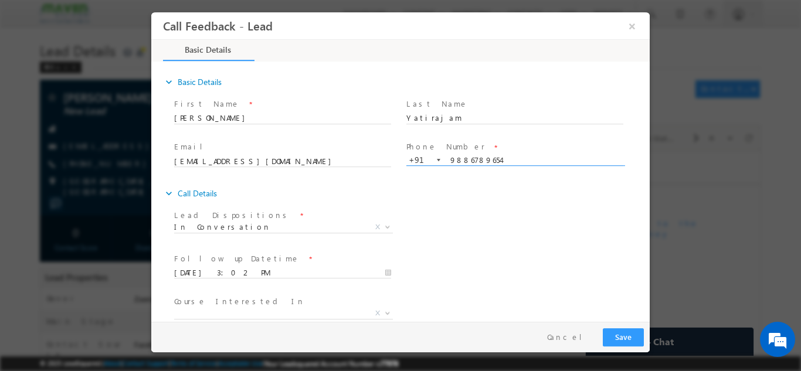
type textarea "2010 pass out / over all 13 years / Working in ARM as staff Engg in VLSI CAD / …"
click at [452, 161] on input "9886789654" at bounding box center [515, 160] width 217 height 12
click at [619, 341] on button "Save" at bounding box center [623, 337] width 41 height 18
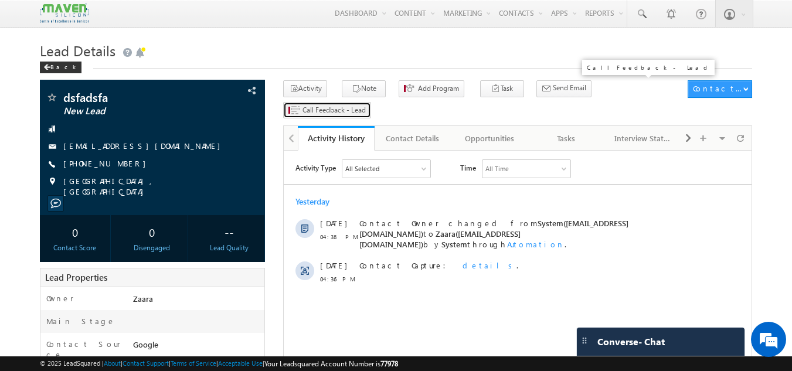
click at [366, 105] on span "Call Feedback - Lead" at bounding box center [334, 110] width 63 height 11
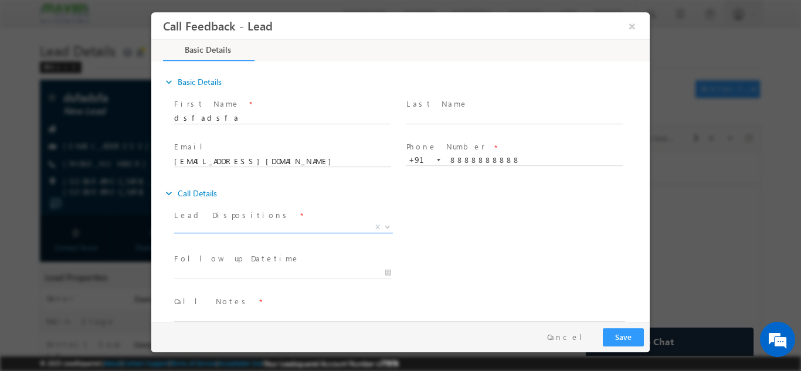
click at [225, 231] on span "X" at bounding box center [283, 227] width 219 height 12
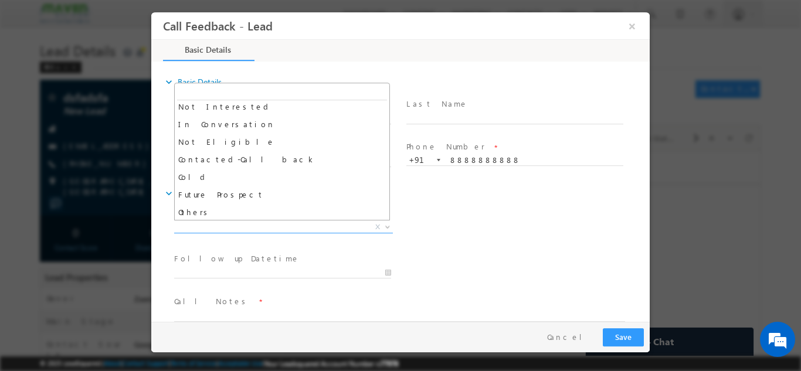
scroll to position [111, 0]
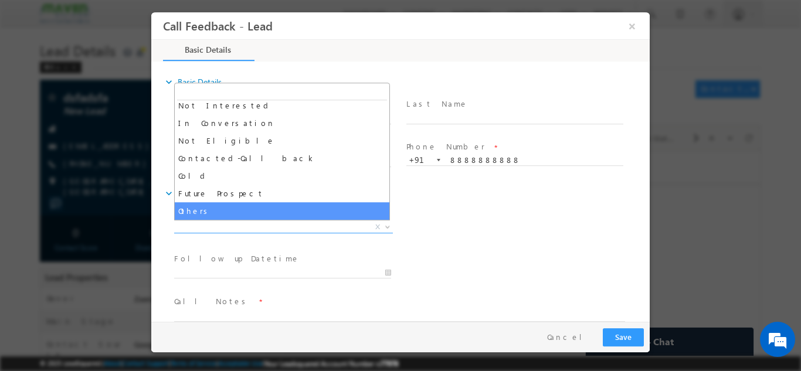
select select "Others"
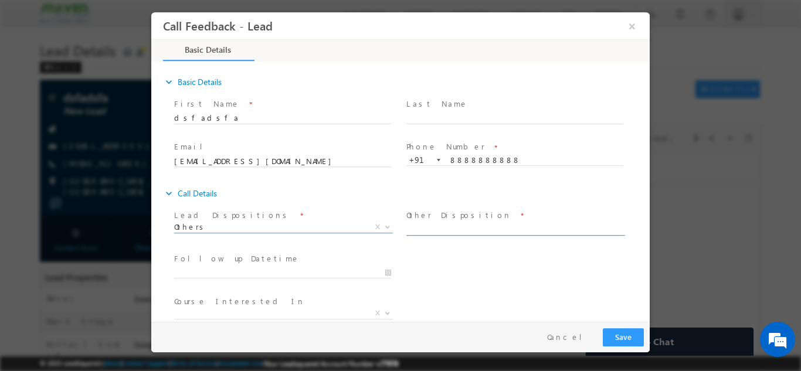
click at [418, 226] on input "text" at bounding box center [515, 229] width 217 height 12
type input "Test Lead"
click at [616, 333] on button "Save" at bounding box center [623, 337] width 41 height 18
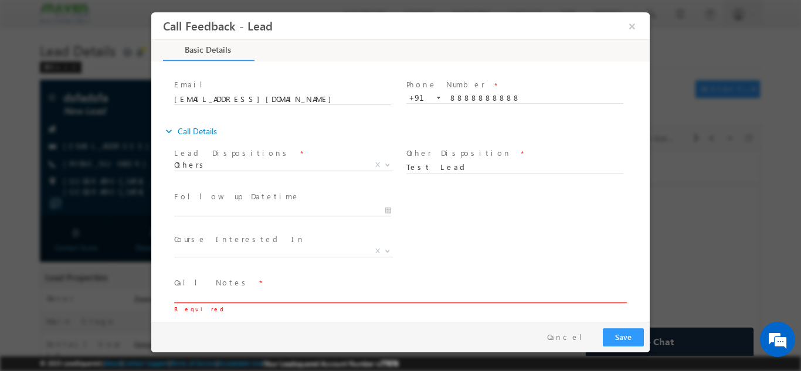
click at [303, 293] on textarea at bounding box center [399, 295] width 451 height 13
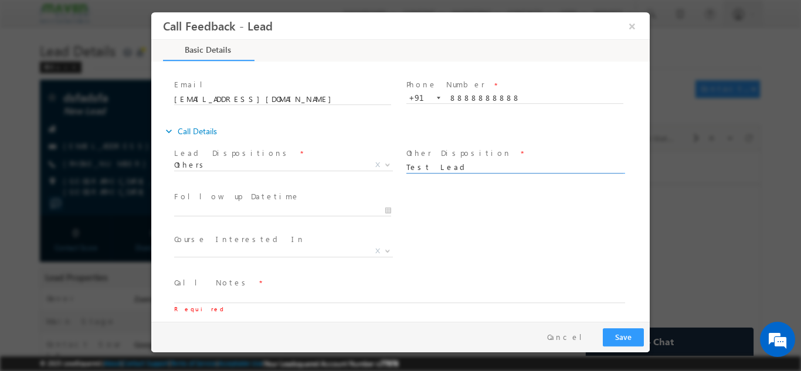
drag, startPoint x: 449, startPoint y: 164, endPoint x: 405, endPoint y: 170, distance: 44.4
click at [407, 170] on input "Test Lead" at bounding box center [515, 167] width 217 height 12
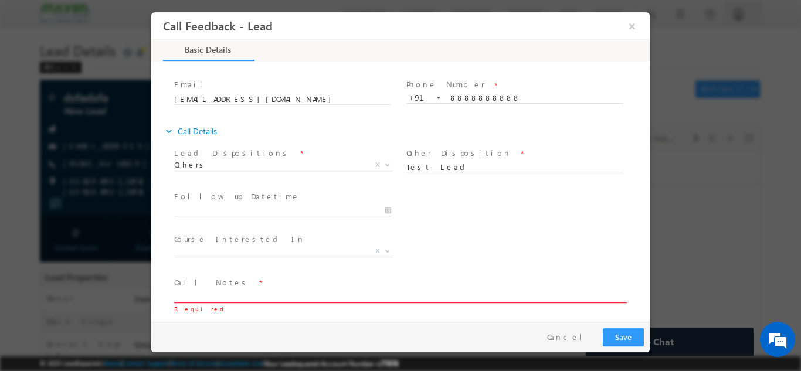
click at [218, 292] on textarea at bounding box center [399, 295] width 451 height 13
paste textarea "Test Lead"
type textarea "Test Lead"
click at [626, 334] on button "Save" at bounding box center [623, 337] width 41 height 18
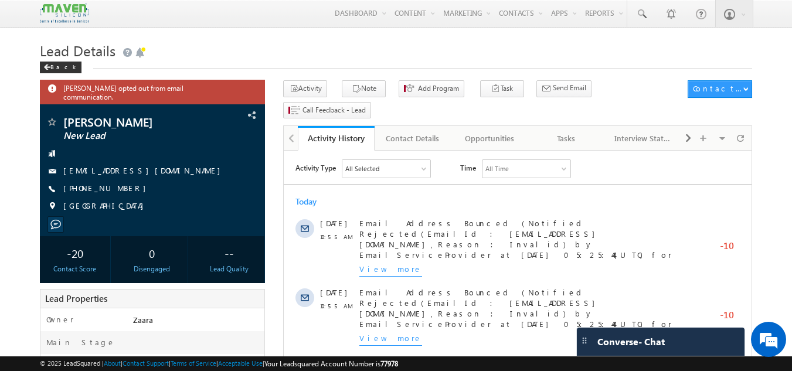
click at [408, 131] on div "Contact Details" at bounding box center [412, 138] width 57 height 14
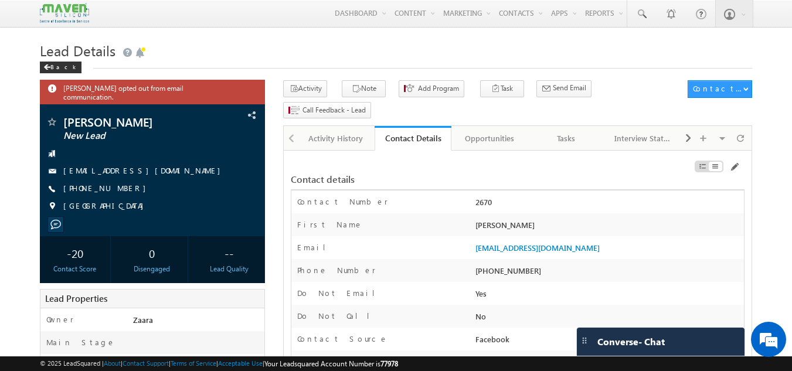
click at [501, 265] on div "+91-7989541817" at bounding box center [609, 273] width 272 height 16
copy div "7989541817"
click at [485, 219] on div "[PERSON_NAME]" at bounding box center [609, 227] width 272 height 16
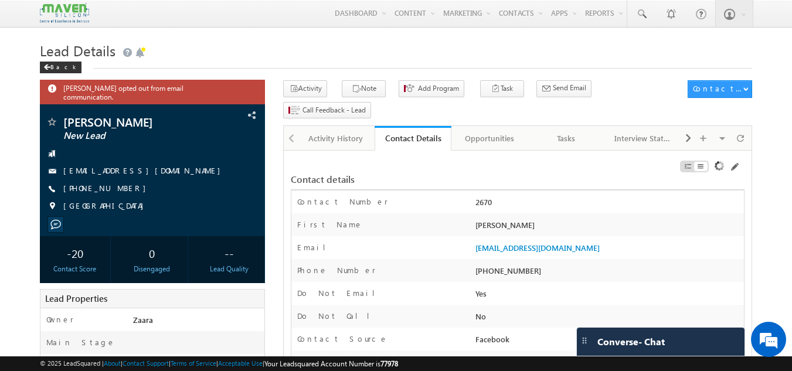
copy div "[PERSON_NAME]"
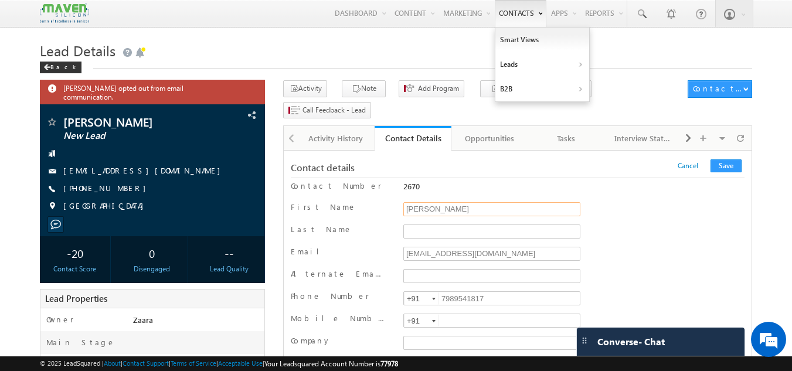
scroll to position [3, 0]
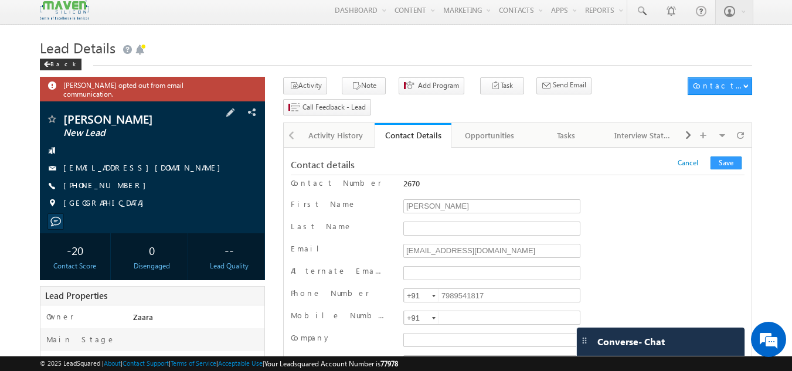
click at [113, 162] on span "[EMAIL_ADDRESS][DOMAIN_NAME]" at bounding box center [144, 168] width 163 height 12
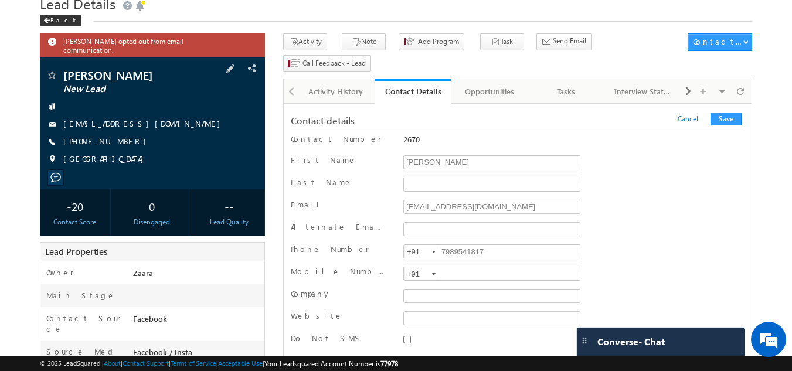
scroll to position [0, 0]
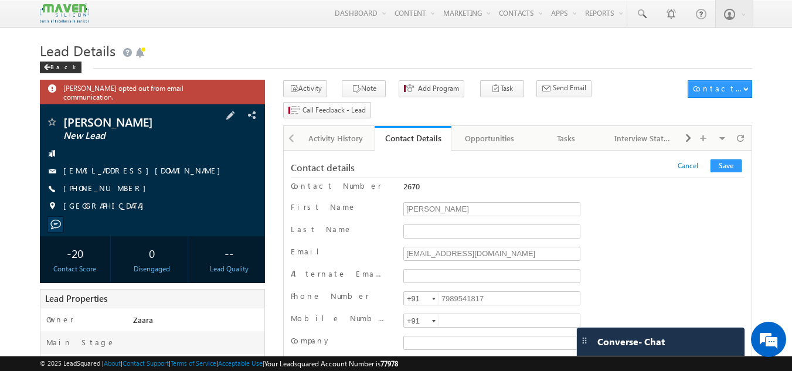
click at [84, 165] on span "[EMAIL_ADDRESS][DOMAIN_NAME]" at bounding box center [144, 171] width 163 height 12
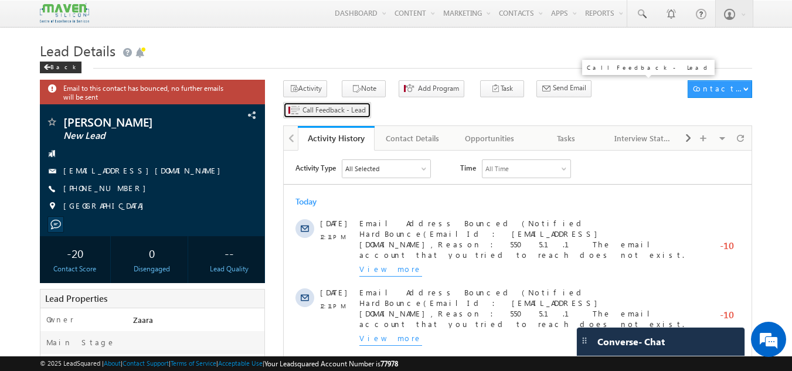
click at [366, 105] on span "Call Feedback - Lead" at bounding box center [334, 110] width 63 height 11
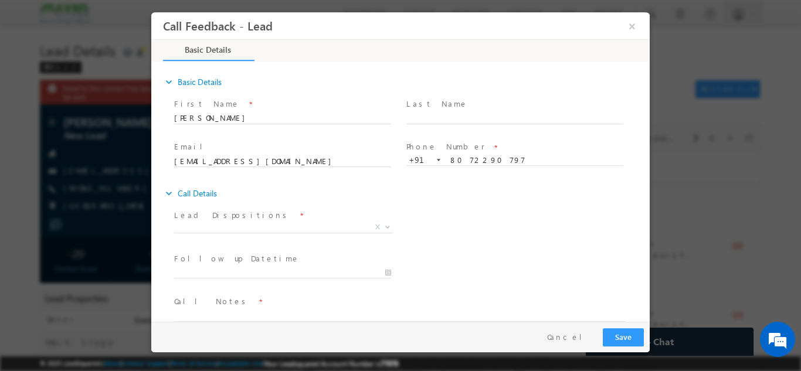
click at [214, 232] on span "Prospect Interested Re-enquired Invalid Number Not Contacted Not Interested In …" at bounding box center [288, 229] width 228 height 14
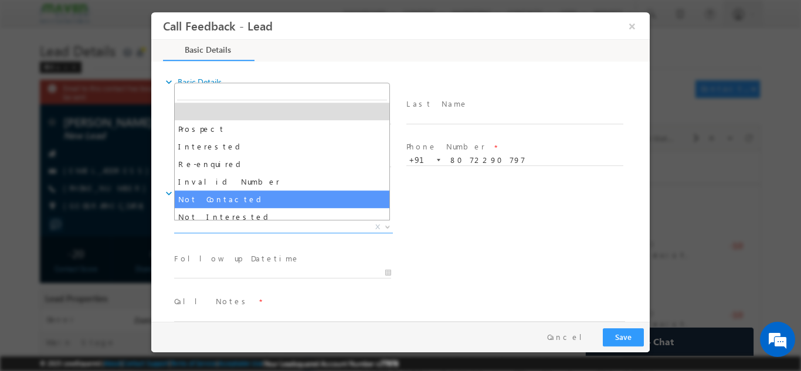
select select "Not Contacted"
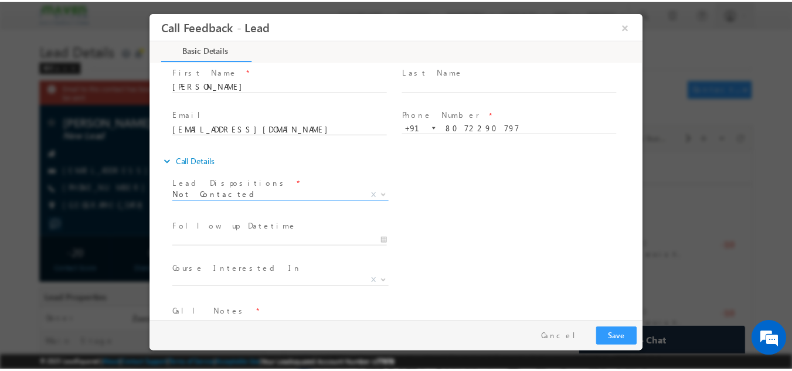
scroll to position [62, 0]
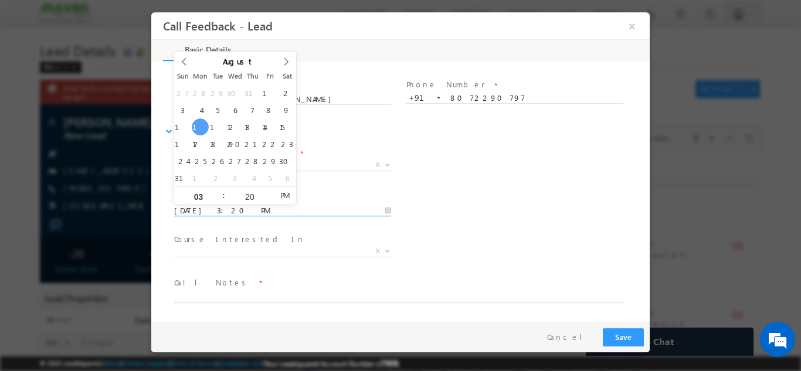
click at [237, 212] on input "11/08/2025 3:20 PM" at bounding box center [282, 211] width 217 height 12
type input "12/08/2025 3:20 PM"
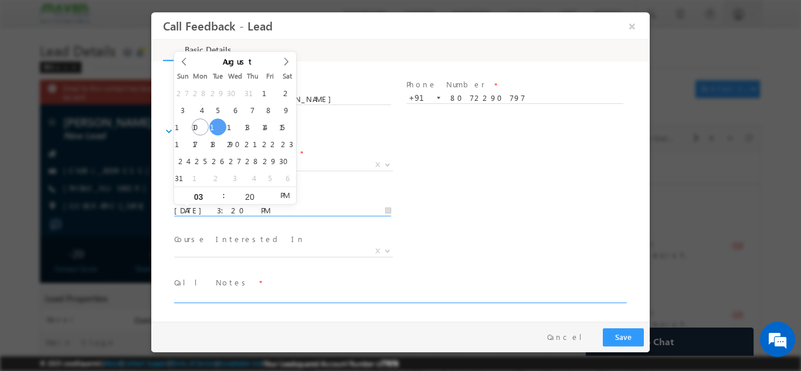
click at [222, 296] on textarea at bounding box center [399, 295] width 451 height 13
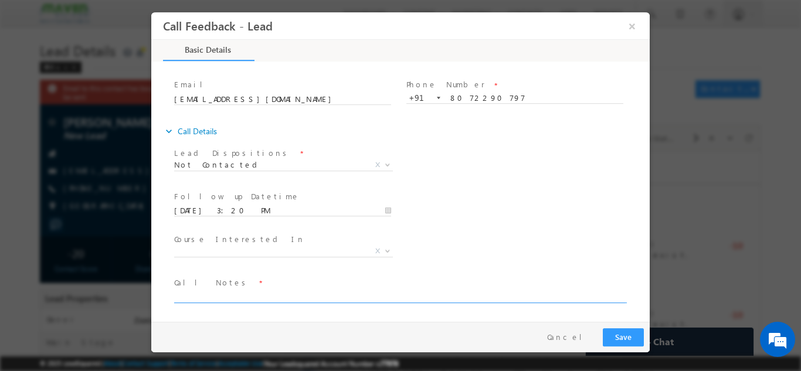
paste textarea "Added to LSQ / After intro he is disconnecting the call asked Shubham to call"
drag, startPoint x: 231, startPoint y: 295, endPoint x: 179, endPoint y: 294, distance: 51.6
click at [179, 294] on textarea "Added to LSQ / After intro he is disconnecting the call asked Shubham to call" at bounding box center [399, 295] width 451 height 13
type textarea "After intro he is disconnecting the call asked Shubham to call"
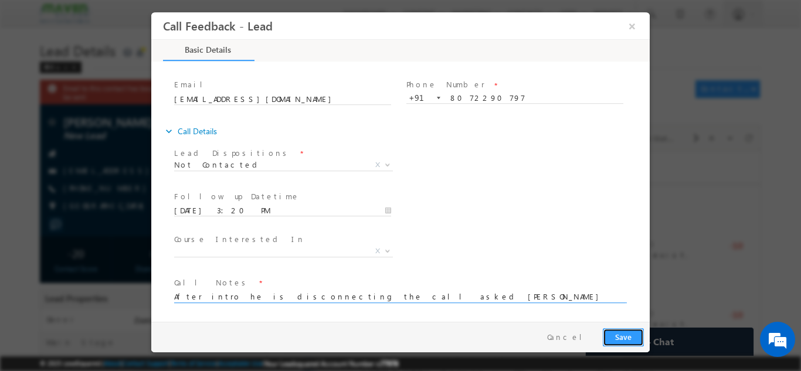
click at [627, 334] on button "Save" at bounding box center [623, 337] width 41 height 18
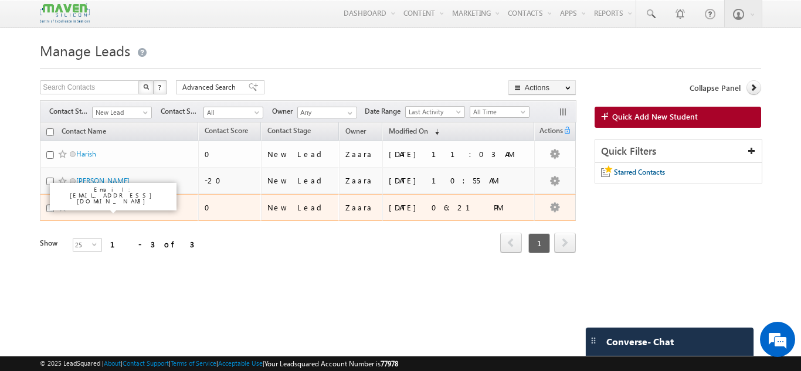
click at [94, 212] on link "K.Nivethika" at bounding box center [93, 207] width 35 height 9
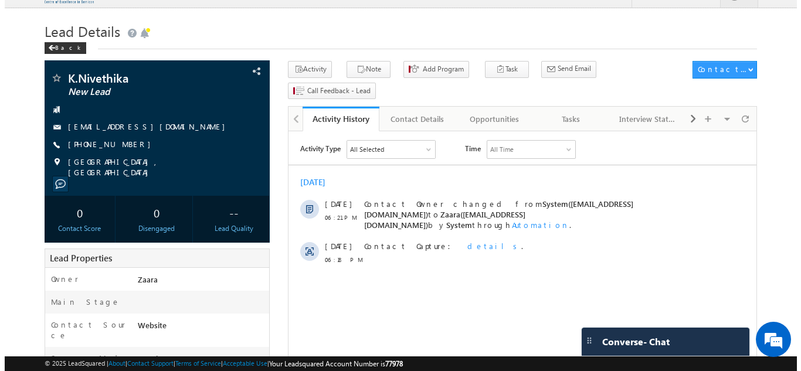
scroll to position [19, 0]
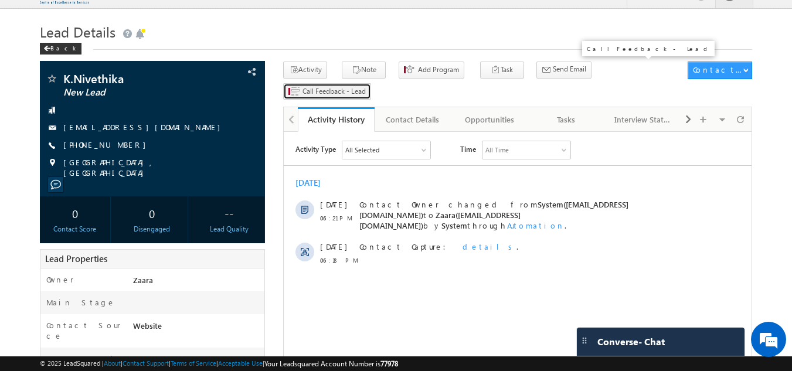
click at [371, 83] on button "Call Feedback - Lead" at bounding box center [327, 91] width 88 height 17
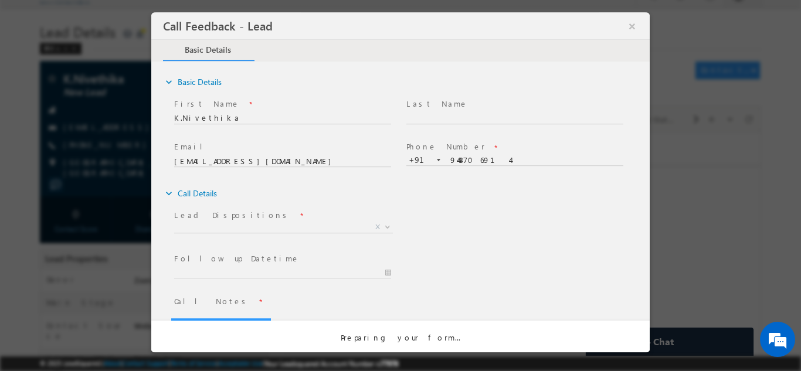
scroll to position [0, 0]
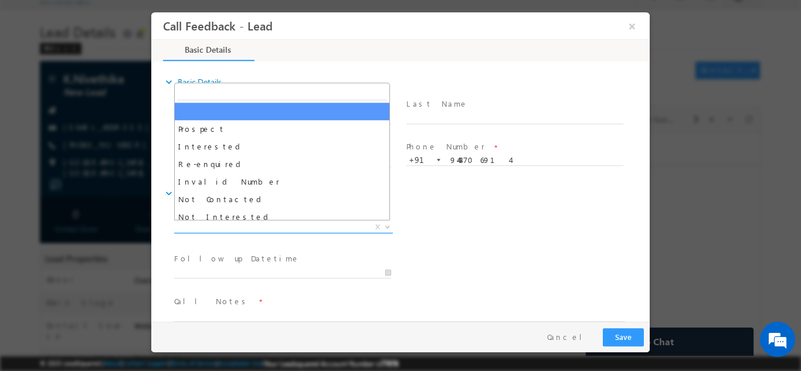
click at [188, 225] on span "X" at bounding box center [283, 227] width 219 height 12
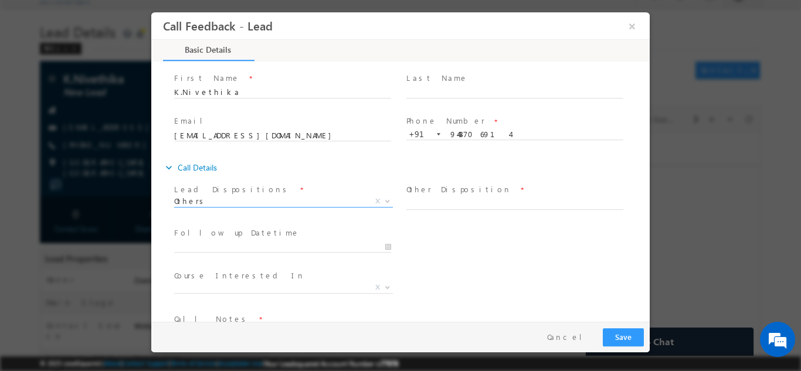
scroll to position [62, 0]
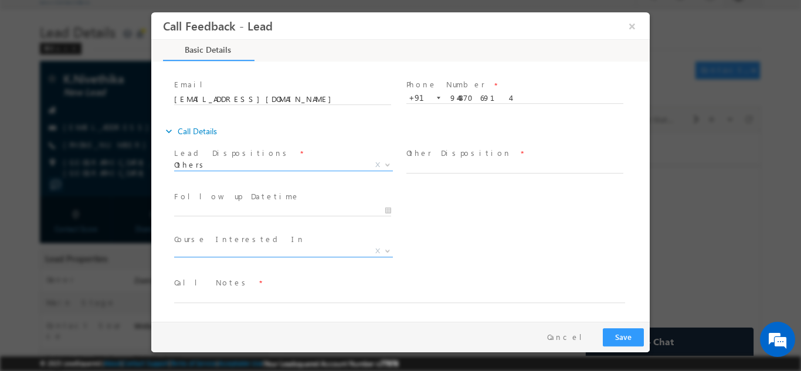
click at [223, 255] on span "X" at bounding box center [283, 251] width 219 height 12
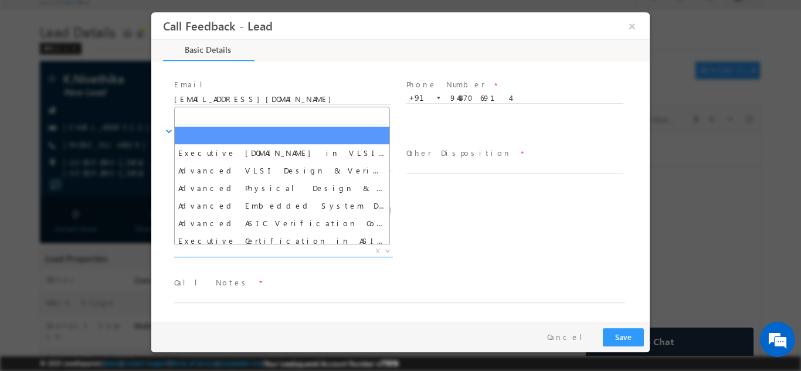
click at [504, 262] on div "Course Interested In * Executive M.Tech in VLSI Design Advanced VLSI Design & V…" at bounding box center [411, 252] width 478 height 43
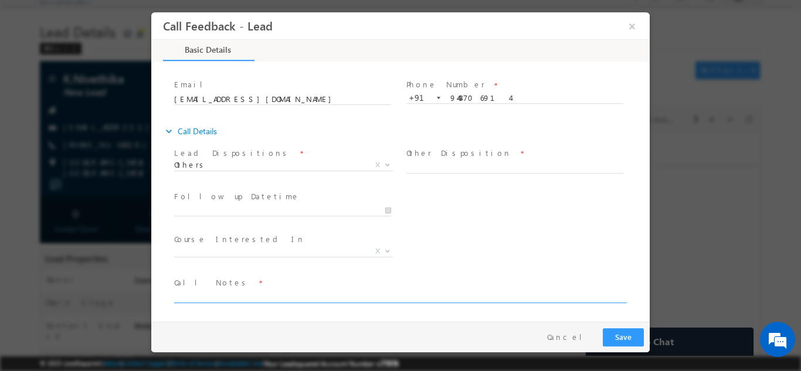
click at [248, 293] on textarea at bounding box center [399, 295] width 451 height 13
click at [223, 167] on span "Others" at bounding box center [269, 164] width 191 height 11
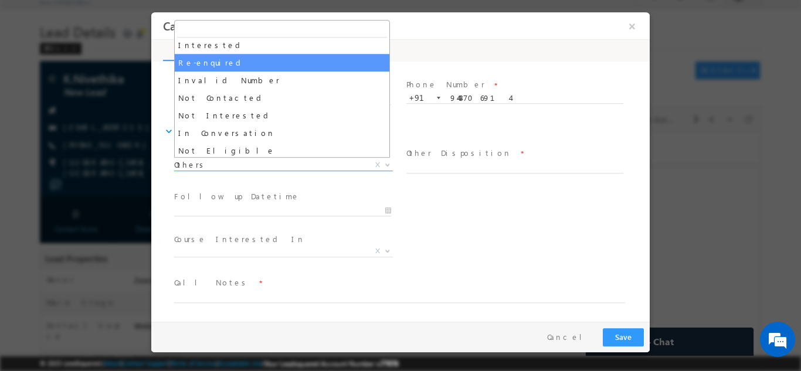
scroll to position [59, 0]
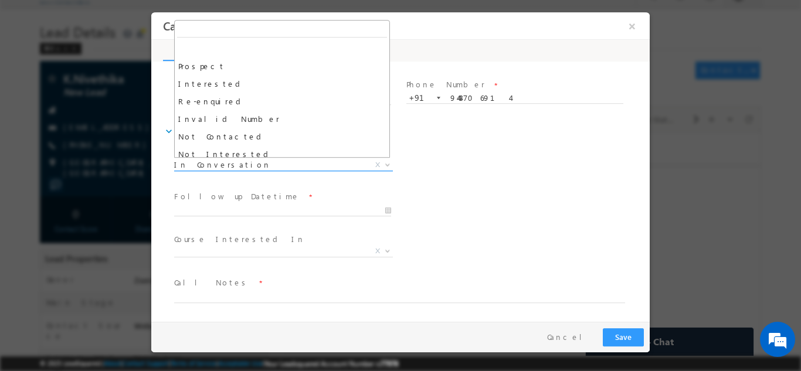
click at [233, 160] on span "In Conversation" at bounding box center [269, 164] width 191 height 11
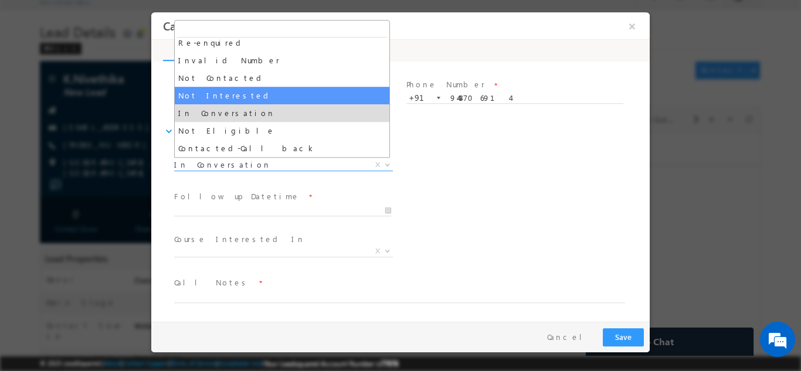
select select "Not Interested"
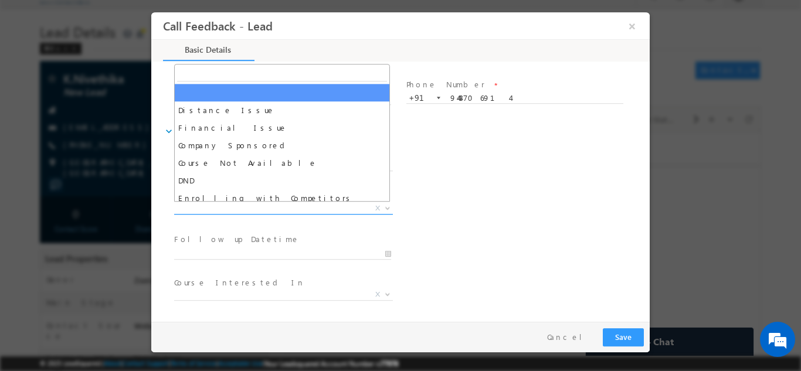
click at [246, 208] on span "X" at bounding box center [283, 208] width 219 height 12
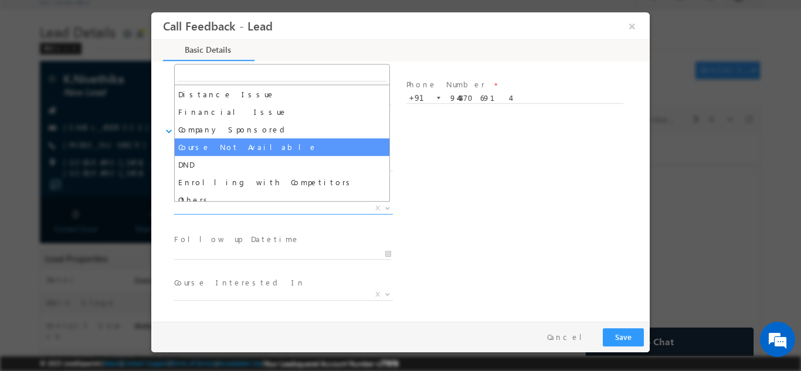
scroll to position [23, 0]
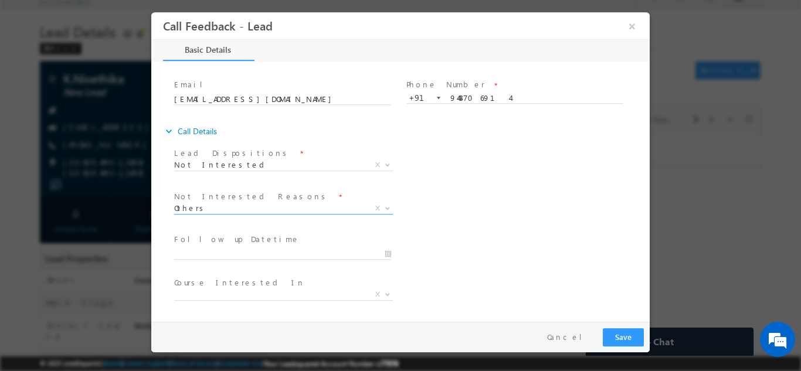
select select "Others"
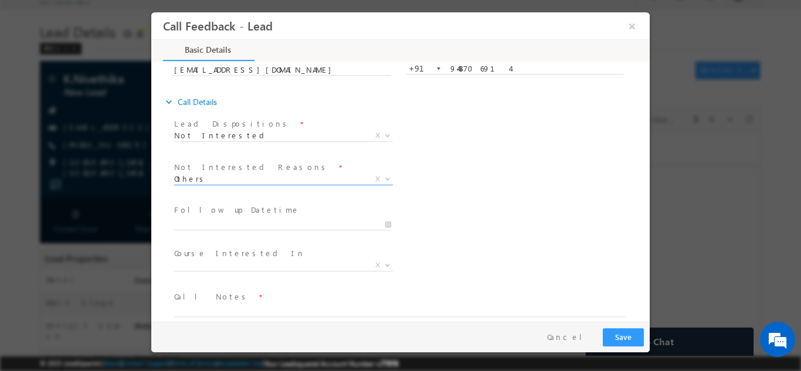
scroll to position [106, 0]
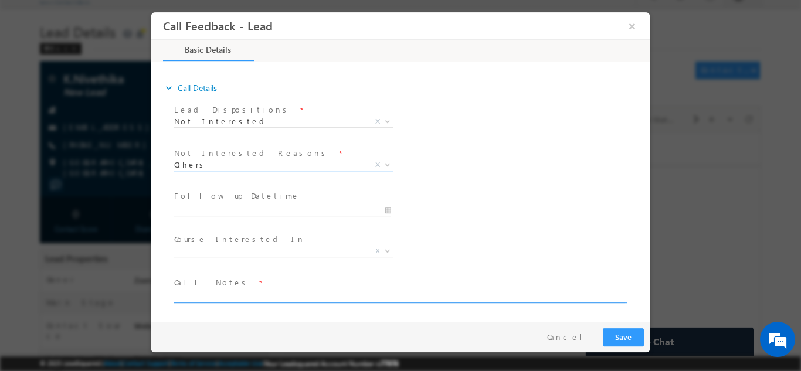
click at [245, 295] on textarea at bounding box center [399, 295] width 451 height 13
type textarea "Received the call and said its wrong number"
click at [624, 333] on button "Save" at bounding box center [623, 337] width 41 height 18
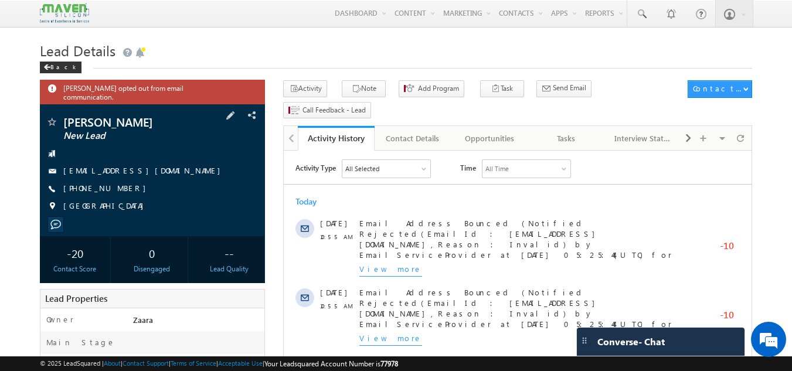
click at [120, 165] on span "[EMAIL_ADDRESS][DOMAIN_NAME]" at bounding box center [144, 171] width 163 height 12
click at [128, 166] on span "[EMAIL_ADDRESS][DOMAIN_NAME]" at bounding box center [144, 171] width 163 height 12
click at [104, 165] on span "[EMAIL_ADDRESS][DOMAIN_NAME]" at bounding box center [144, 171] width 163 height 12
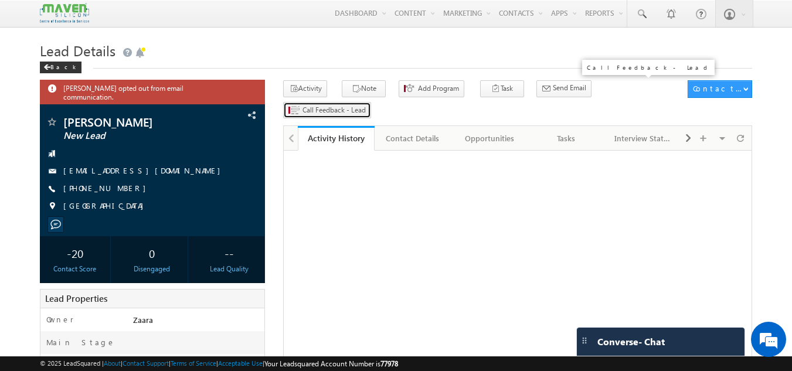
click at [366, 105] on span "Call Feedback - Lead" at bounding box center [334, 110] width 63 height 11
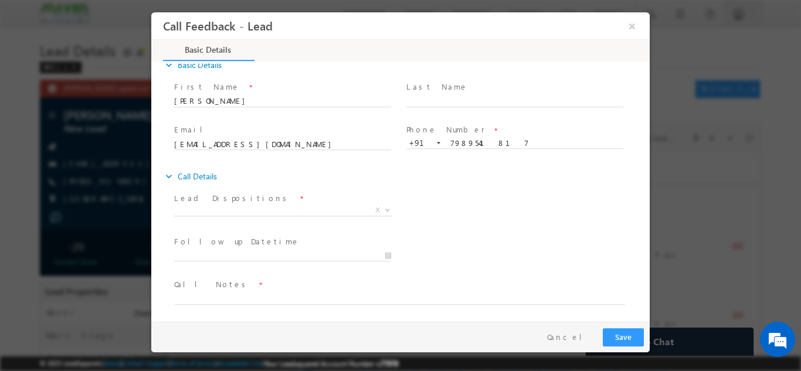
scroll to position [19, 0]
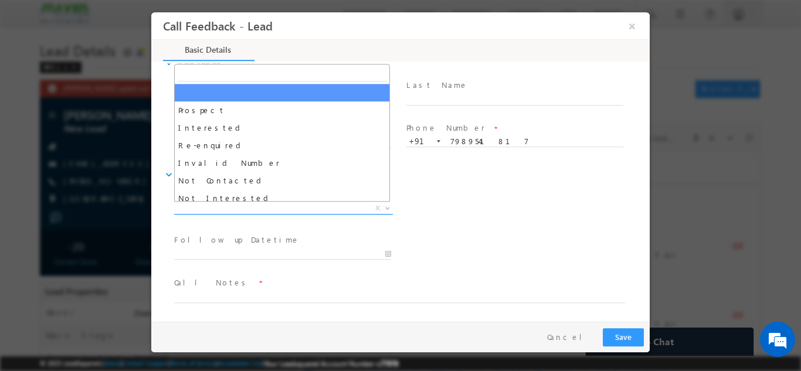
click at [243, 208] on span "X" at bounding box center [283, 208] width 219 height 12
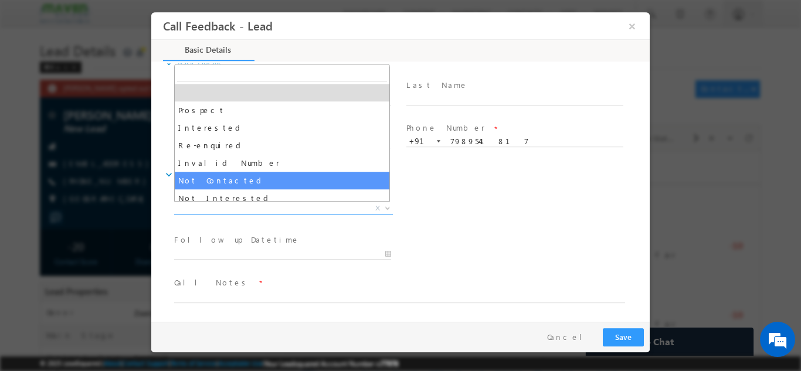
select select "Not Contacted"
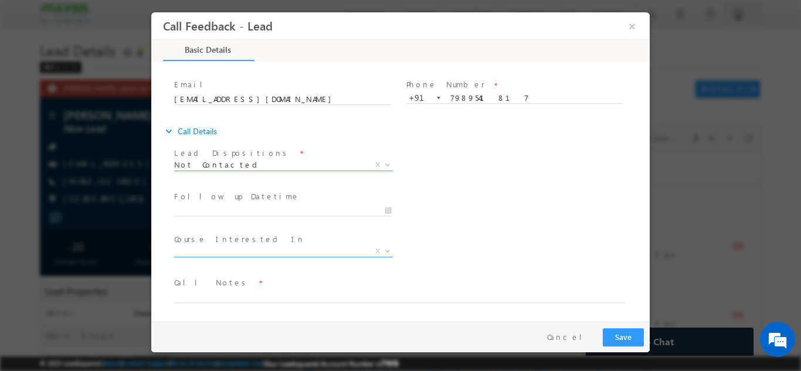
scroll to position [0, 0]
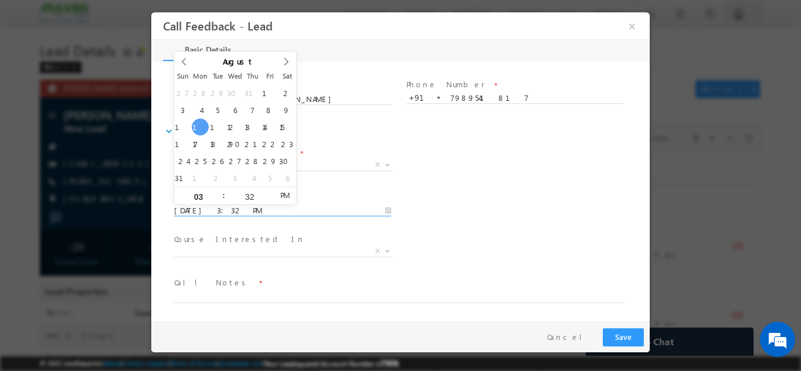
click at [231, 206] on input "11/08/2025 3:32 PM" at bounding box center [282, 211] width 217 height 12
type input "12/08/2025 3:32 PM"
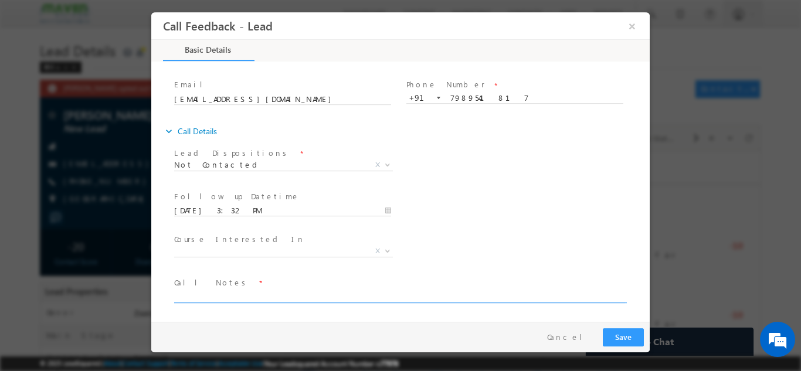
click at [272, 294] on textarea at bounding box center [399, 295] width 451 height 13
type textarea "NPU details shared via whatsapp"
click at [612, 343] on button "Save" at bounding box center [623, 337] width 41 height 18
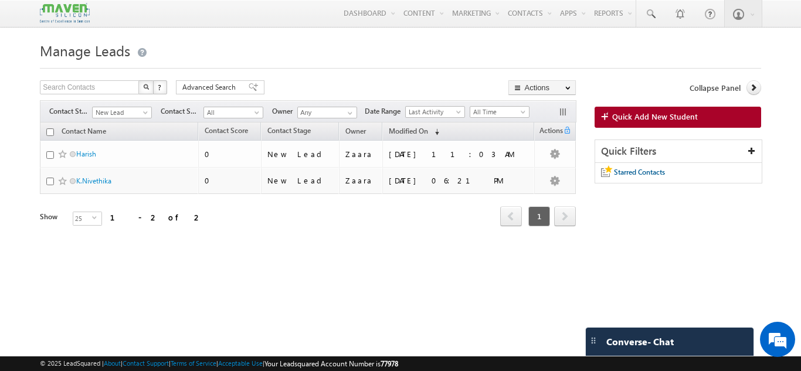
click at [641, 120] on span "Quick Add New Student" at bounding box center [655, 116] width 86 height 11
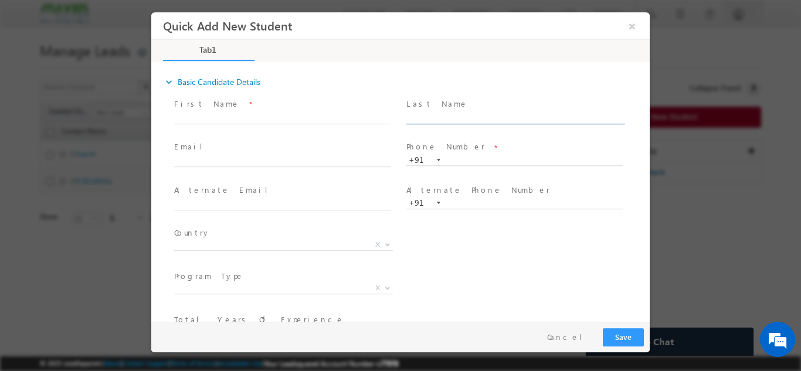
click at [455, 114] on input "text" at bounding box center [515, 118] width 217 height 12
paste input "8072290797"
type input "8072290797"
click at [459, 95] on div "Last Name * 8072290797" at bounding box center [520, 116] width 232 height 43
click at [425, 74] on div "expand_more Basic Candidate Details" at bounding box center [406, 81] width 487 height 21
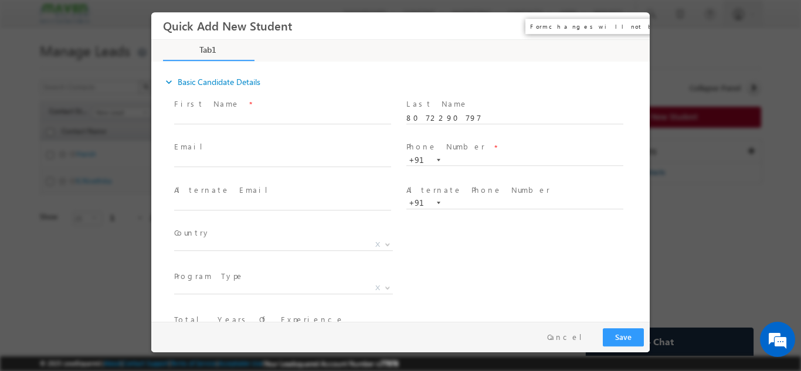
click at [634, 28] on button "×" at bounding box center [632, 26] width 20 height 22
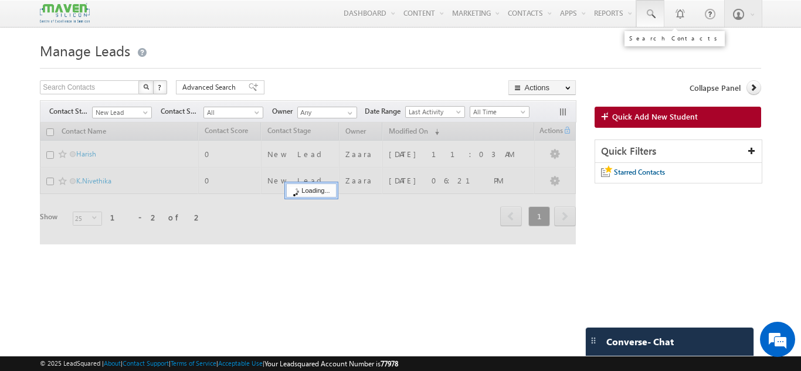
click at [652, 11] on span at bounding box center [651, 14] width 12 height 12
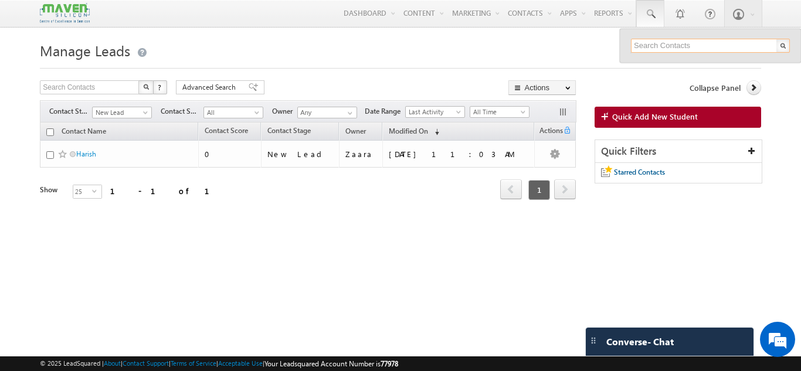
click at [636, 52] on input "text" at bounding box center [710, 46] width 159 height 14
paste input "8072290797"
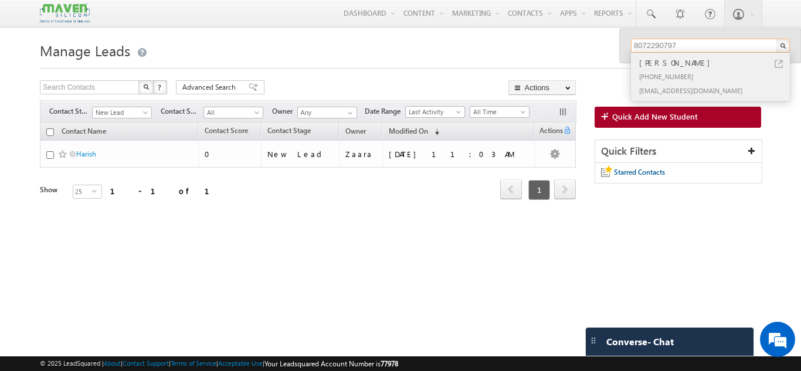
type input "8072290797"
click at [705, 89] on div "[EMAIL_ADDRESS][DOMAIN_NAME]" at bounding box center [715, 90] width 157 height 14
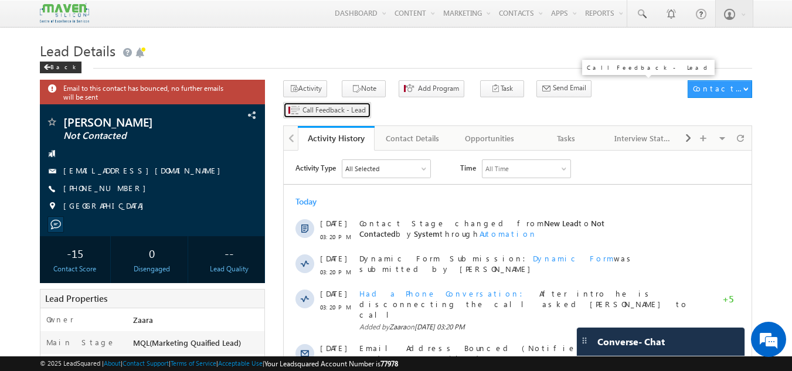
click at [366, 105] on span "Call Feedback - Lead" at bounding box center [334, 110] width 63 height 11
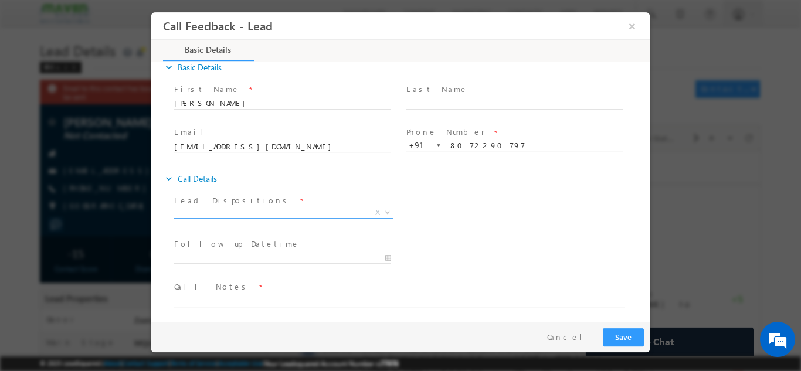
scroll to position [19, 0]
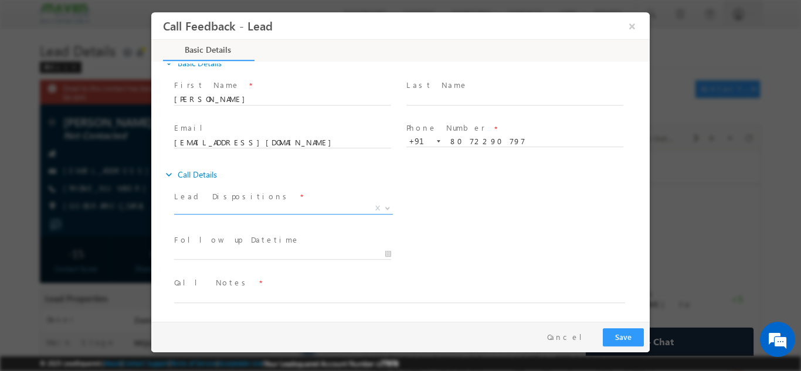
click at [251, 212] on span "X" at bounding box center [283, 208] width 219 height 12
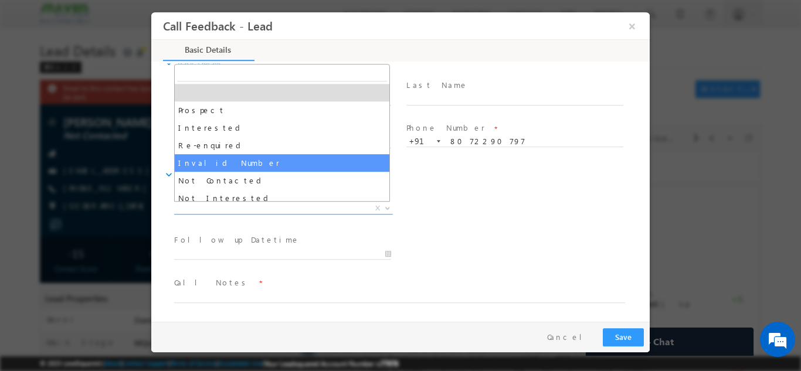
scroll to position [59, 0]
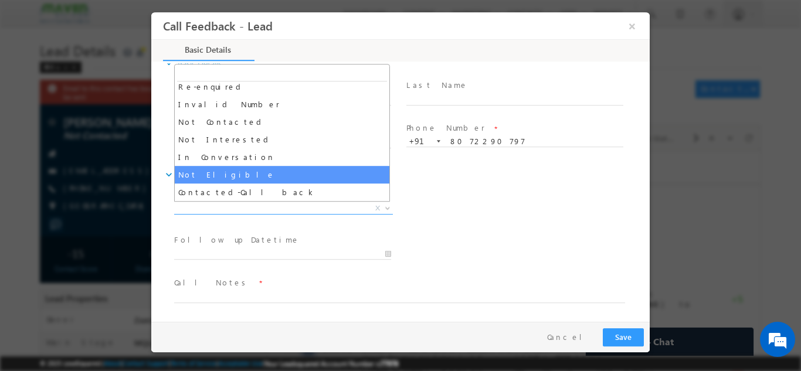
select select "Not Eligible"
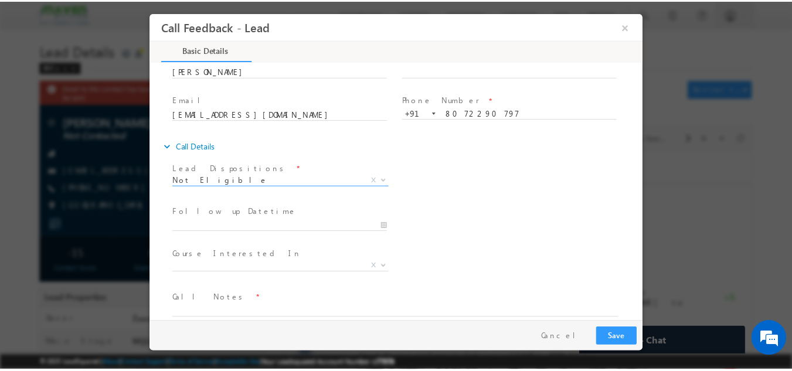
scroll to position [62, 0]
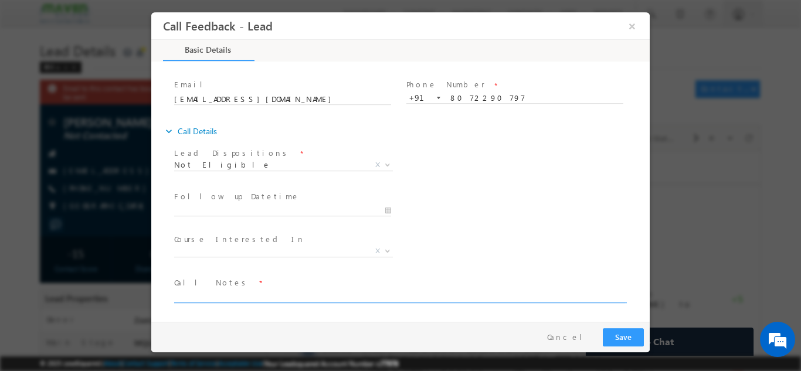
click at [205, 297] on textarea at bounding box center [399, 295] width 451 height 13
paste textarea "Added to LSQ / After intro he is disconnecting the call asked Shubham to call /…"
type textarea "Added to LSQ / After intro he is disconnecting the call asked Shubham to call /…"
click at [616, 340] on button "Save" at bounding box center [623, 337] width 41 height 18
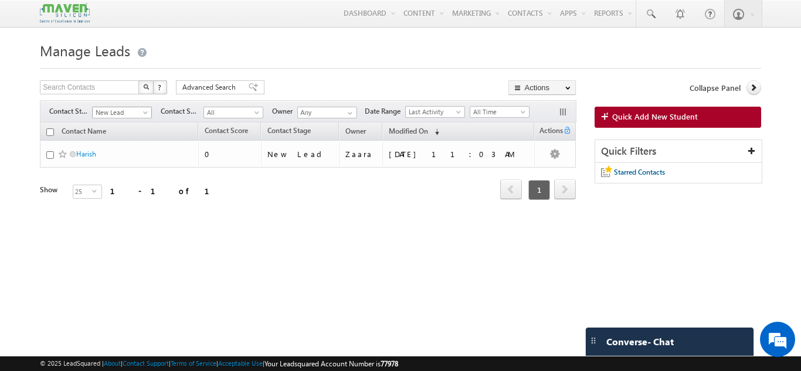
click at [113, 116] on span "New Lead" at bounding box center [121, 112] width 56 height 11
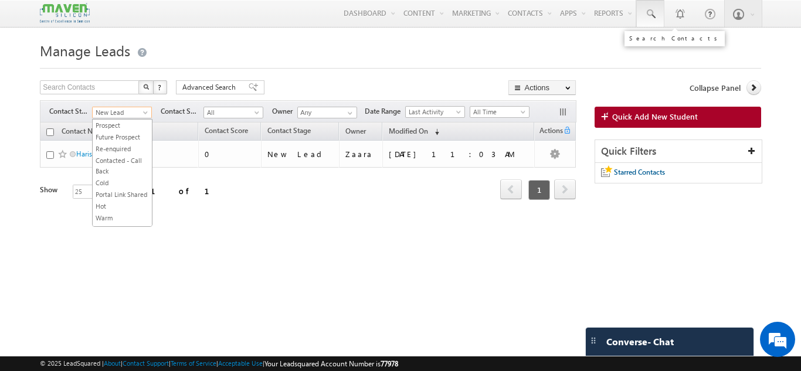
click at [645, 15] on span at bounding box center [651, 14] width 12 height 12
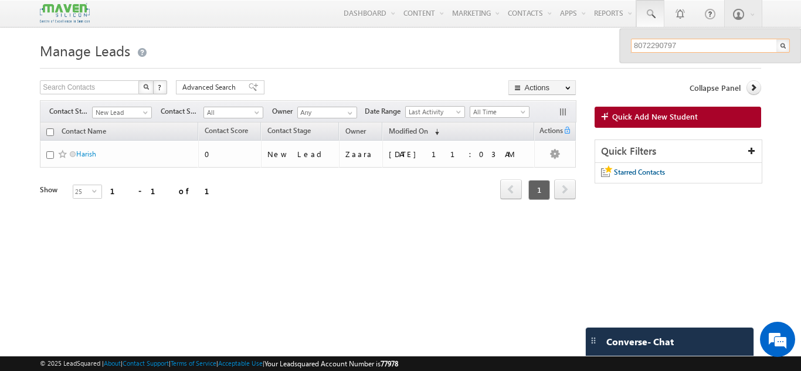
click at [664, 45] on input "8072290797" at bounding box center [710, 46] width 159 height 14
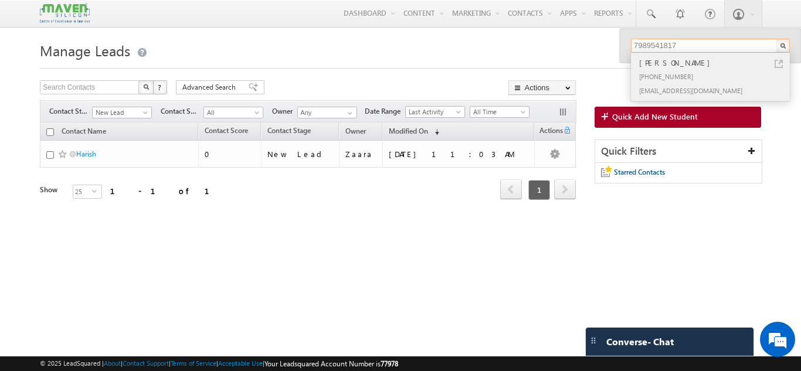
type input "7989541817"
click at [670, 72] on div "[PHONE_NUMBER]" at bounding box center [715, 76] width 157 height 14
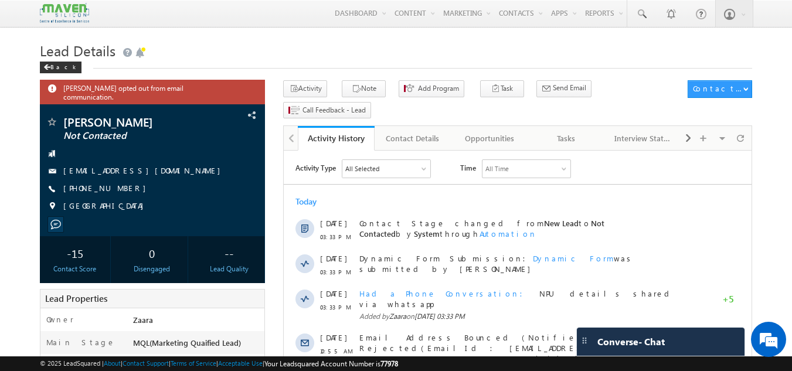
click at [328, 66] on div "Back" at bounding box center [396, 65] width 713 height 8
click at [317, 55] on h1 "Lead Details" at bounding box center [396, 49] width 713 height 23
click at [297, 67] on div "Back" at bounding box center [396, 65] width 713 height 8
click at [211, 41] on h1 "Lead Details" at bounding box center [396, 49] width 713 height 23
click at [142, 52] on span at bounding box center [140, 53] width 12 height 12
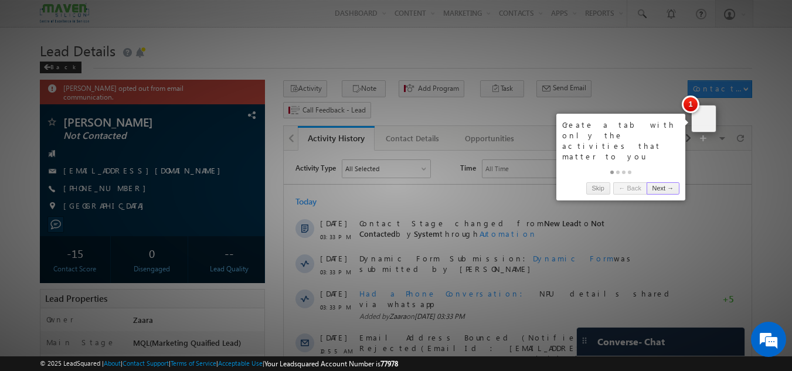
click at [300, 73] on div at bounding box center [396, 185] width 792 height 371
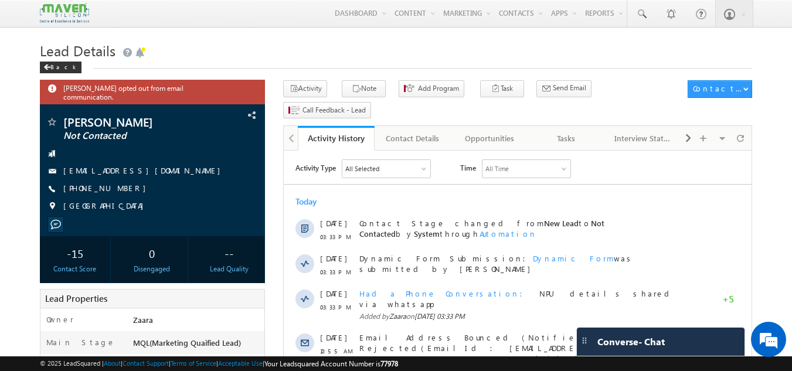
click at [304, 63] on div "Back" at bounding box center [396, 65] width 713 height 8
click at [403, 131] on div "Contact Details" at bounding box center [412, 138] width 57 height 14
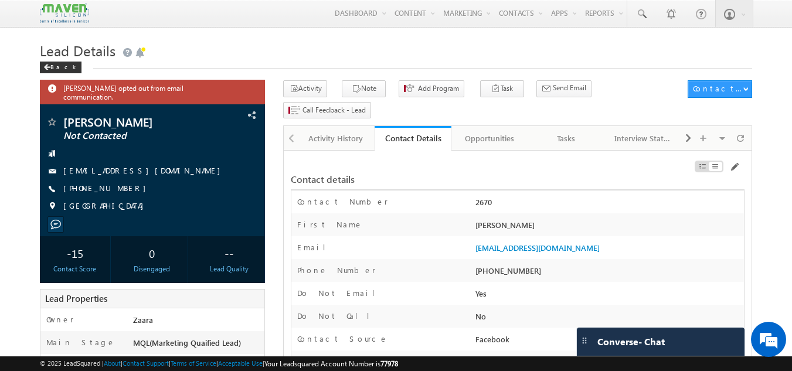
click at [509, 265] on div "+91-7989541817" at bounding box center [609, 273] width 272 height 16
copy div "7989541817"
click at [634, 17] on link at bounding box center [642, 13] width 28 height 27
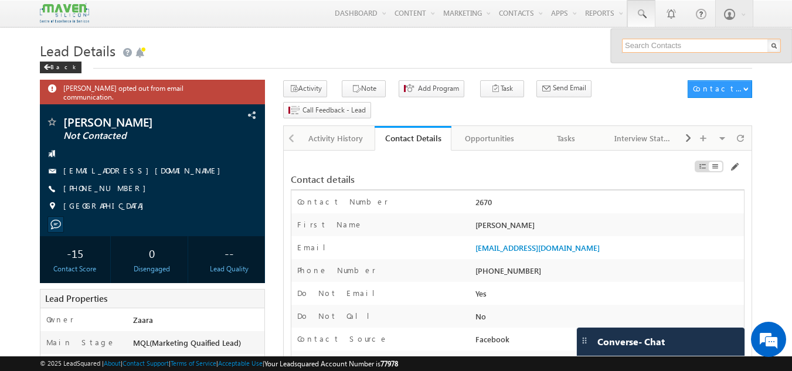
click at [641, 46] on input "text" at bounding box center [701, 46] width 159 height 14
paste input "[EMAIL_ADDRESS][DOMAIN_NAME]"
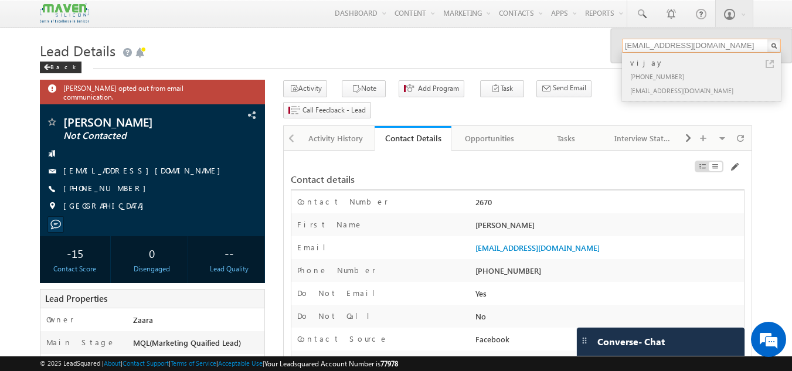
type input "[EMAIL_ADDRESS][DOMAIN_NAME]"
click at [643, 70] on div "[PHONE_NUMBER]" at bounding box center [706, 76] width 157 height 14
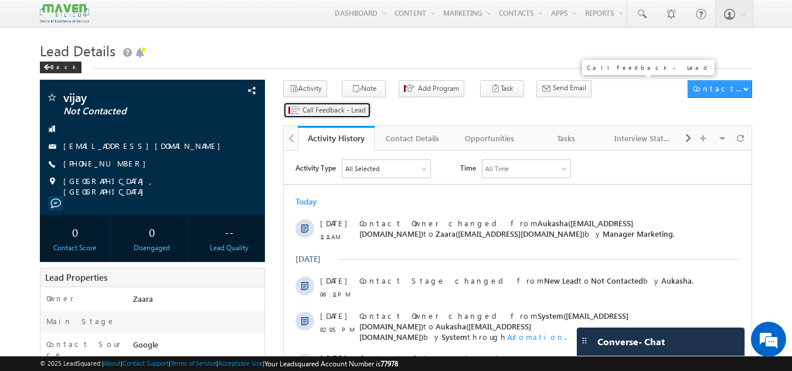
click at [366, 105] on span "Call Feedback - Lead" at bounding box center [334, 110] width 63 height 11
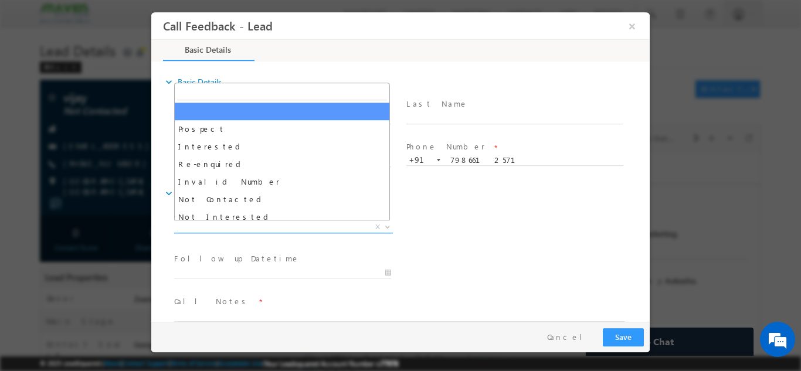
click at [215, 230] on span "X" at bounding box center [283, 227] width 219 height 12
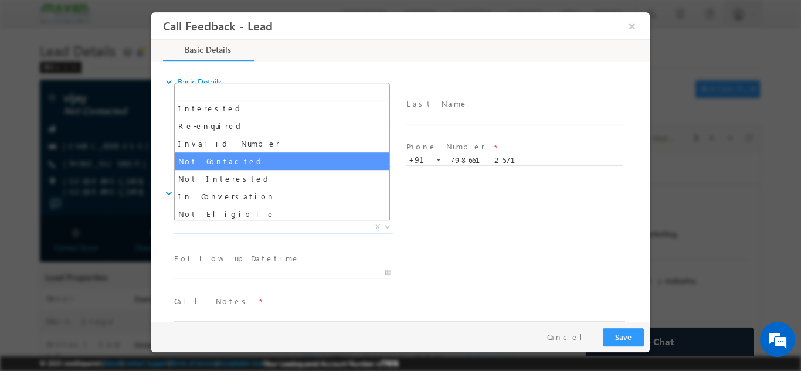
scroll to position [59, 0]
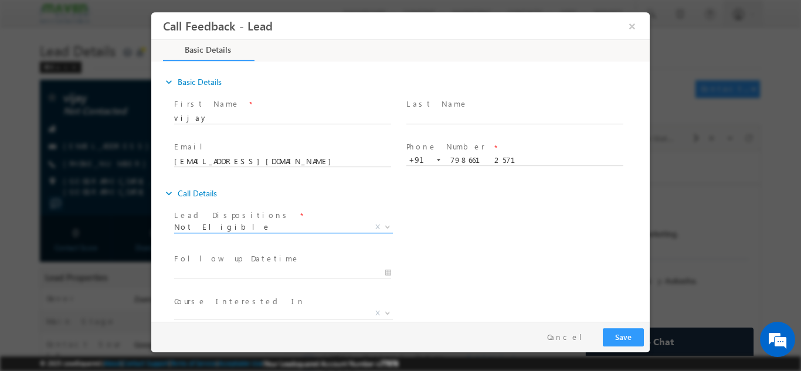
click at [214, 228] on span "Not Eligible" at bounding box center [269, 226] width 191 height 11
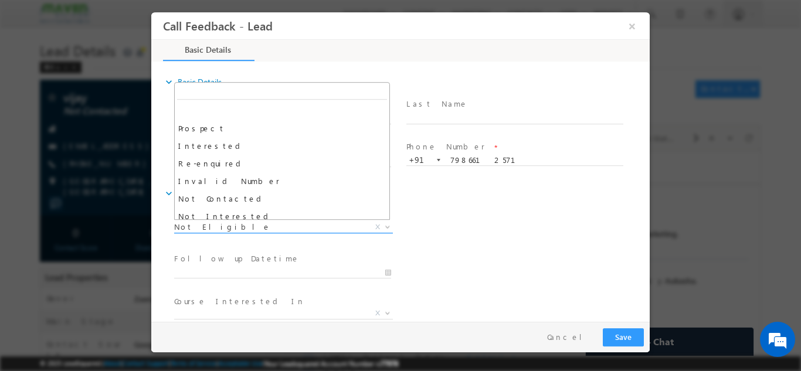
scroll to position [106, 0]
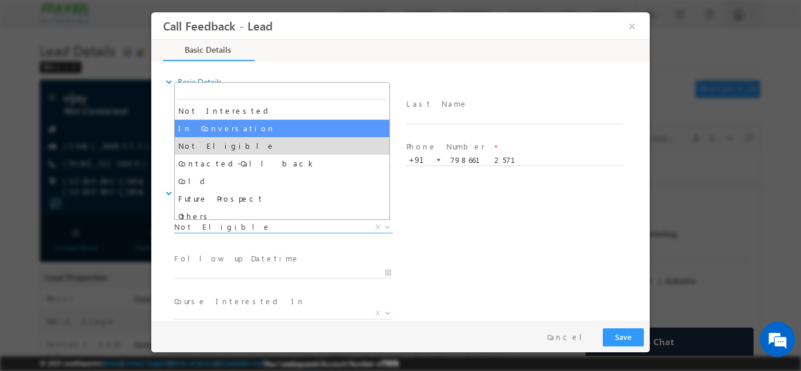
select select "In Conversation"
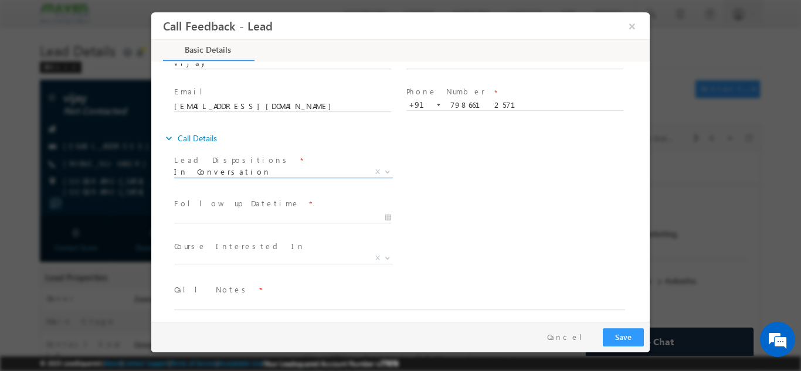
scroll to position [62, 0]
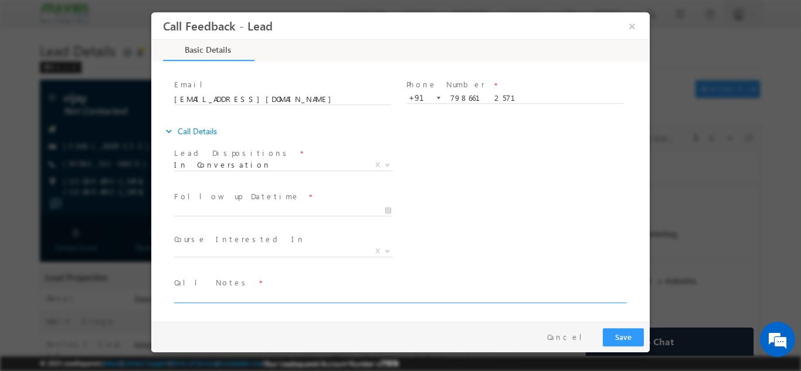
click at [205, 295] on textarea at bounding box center [399, 295] width 451 height 13
paste textarea "Call back he is traveling / He is looking for Online program as offen he travel…"
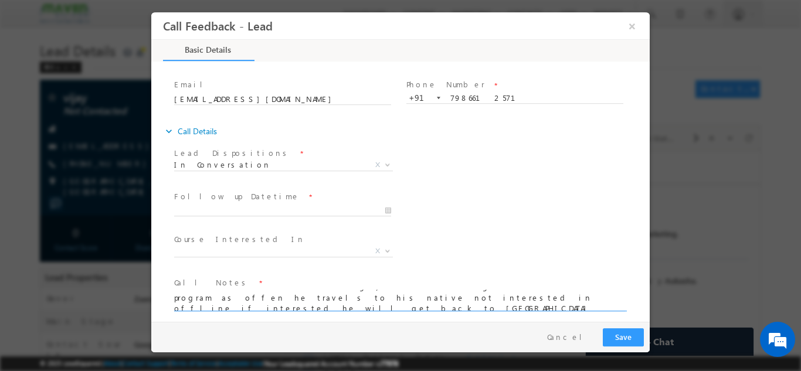
scroll to position [2, 0]
type textarea "Call back he is traveling / He is looking for Online program as offen he travel…"
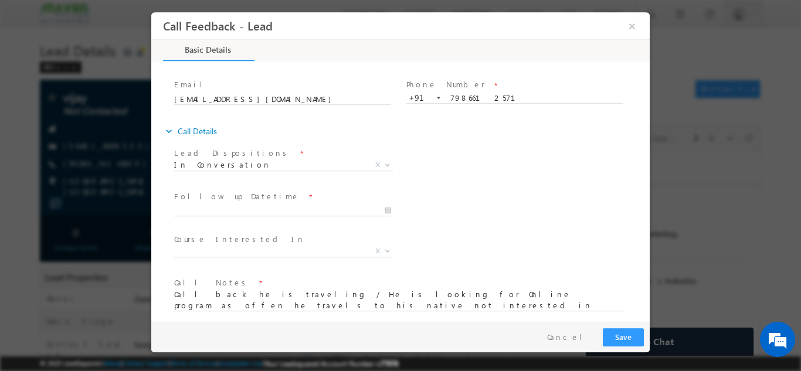
drag, startPoint x: 389, startPoint y: 297, endPoint x: 345, endPoint y: 203, distance: 104.4
click at [345, 203] on div at bounding box center [288, 210] width 228 height 14
click at [628, 324] on div "Pay & Save Save Cancel" at bounding box center [403, 336] width 504 height 31
click at [624, 339] on button "Save" at bounding box center [623, 337] width 41 height 18
click at [245, 215] on span at bounding box center [282, 215] width 216 height 1
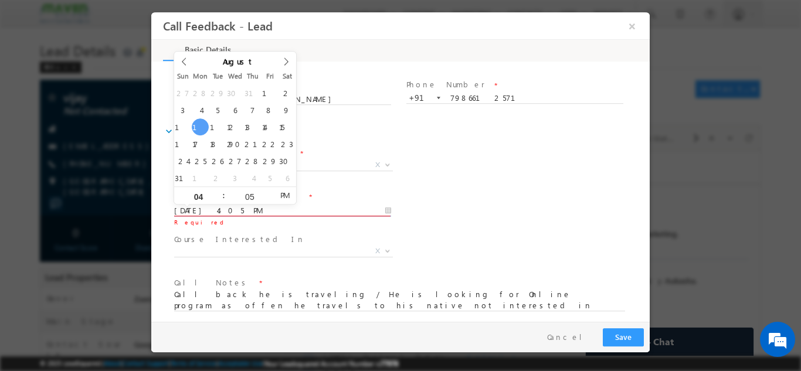
click at [247, 210] on input "[DATE] 4:05 PM" at bounding box center [282, 211] width 217 height 12
type input "[DATE] 4:05 PM"
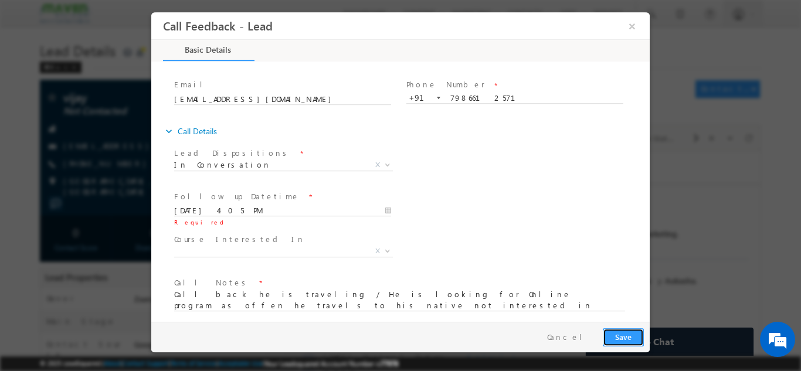
click at [628, 336] on button "Save" at bounding box center [623, 337] width 41 height 18
